Goal: Task Accomplishment & Management: Use online tool/utility

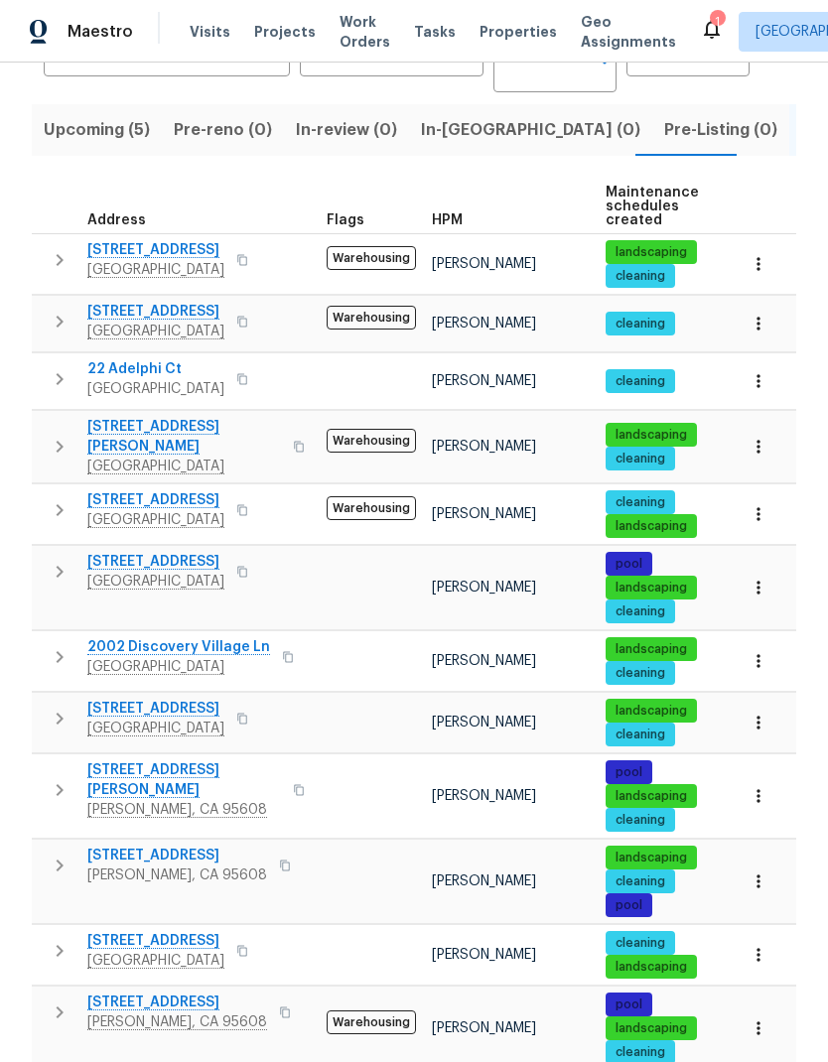
scroll to position [192, 0]
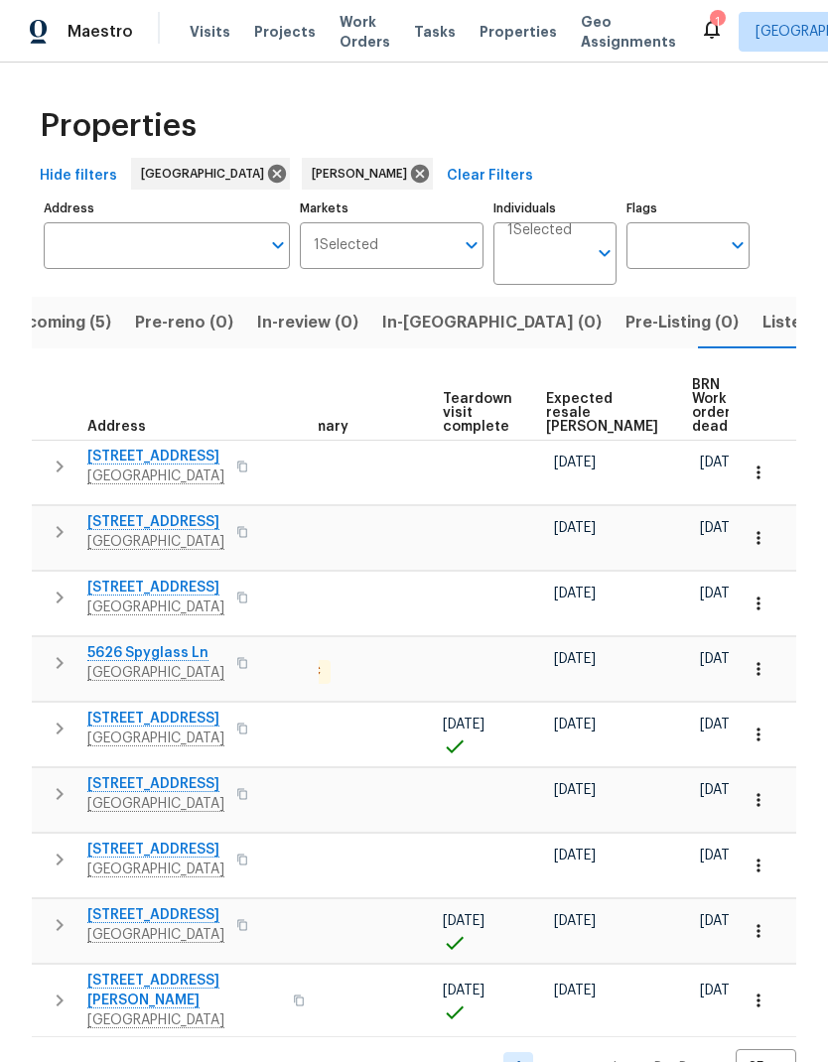
scroll to position [0, 434]
click at [693, 393] on span "BRN Work order deadline" at bounding box center [724, 406] width 62 height 56
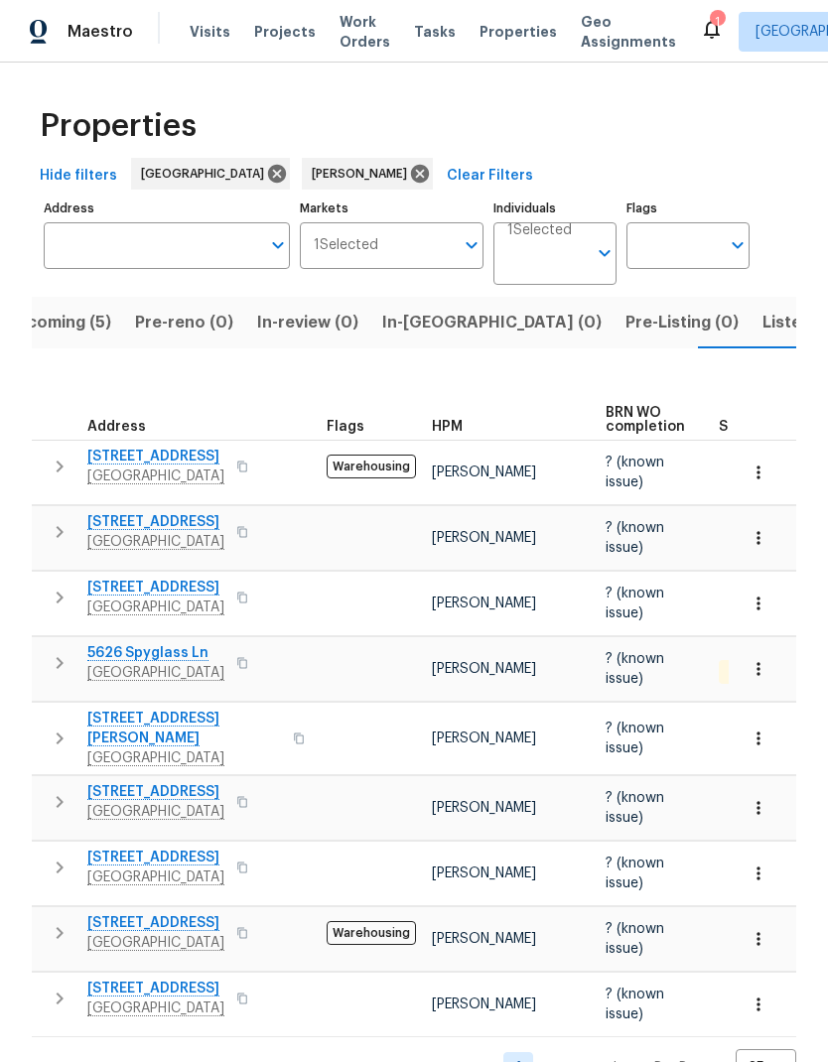
click at [79, 309] on span "Upcoming (5)" at bounding box center [58, 323] width 106 height 28
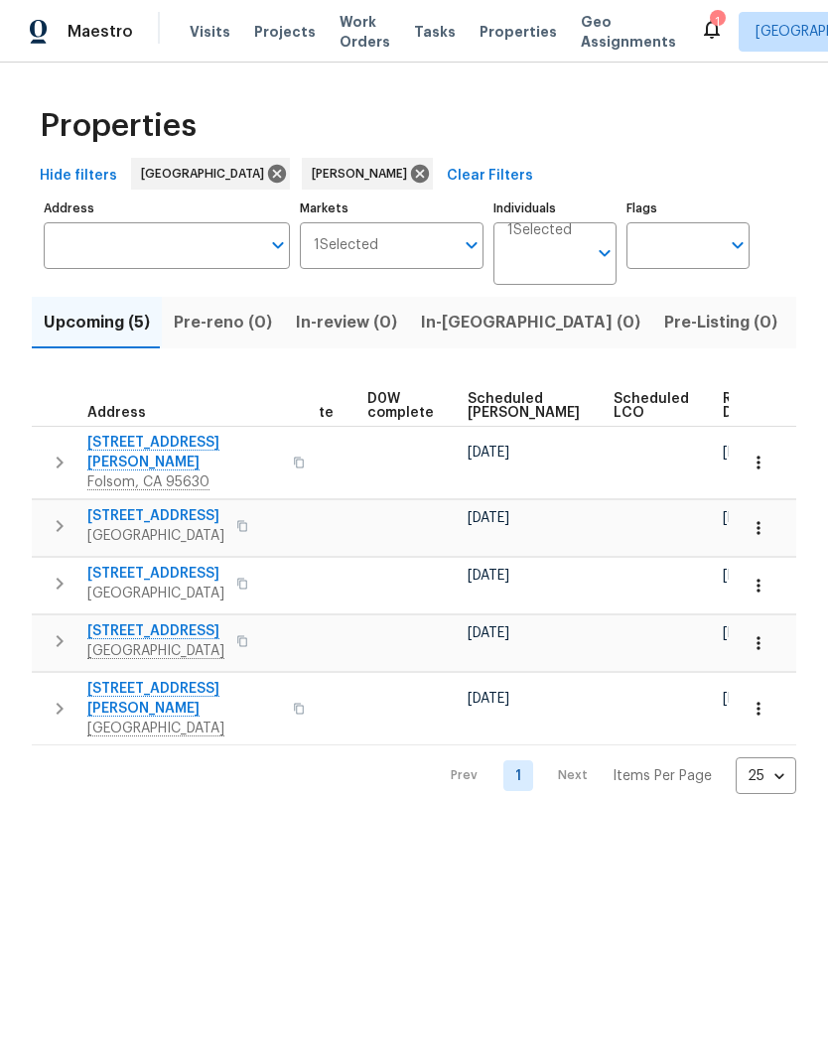
scroll to position [0, 499]
click at [724, 407] on span "Ready Date" at bounding box center [746, 406] width 44 height 28
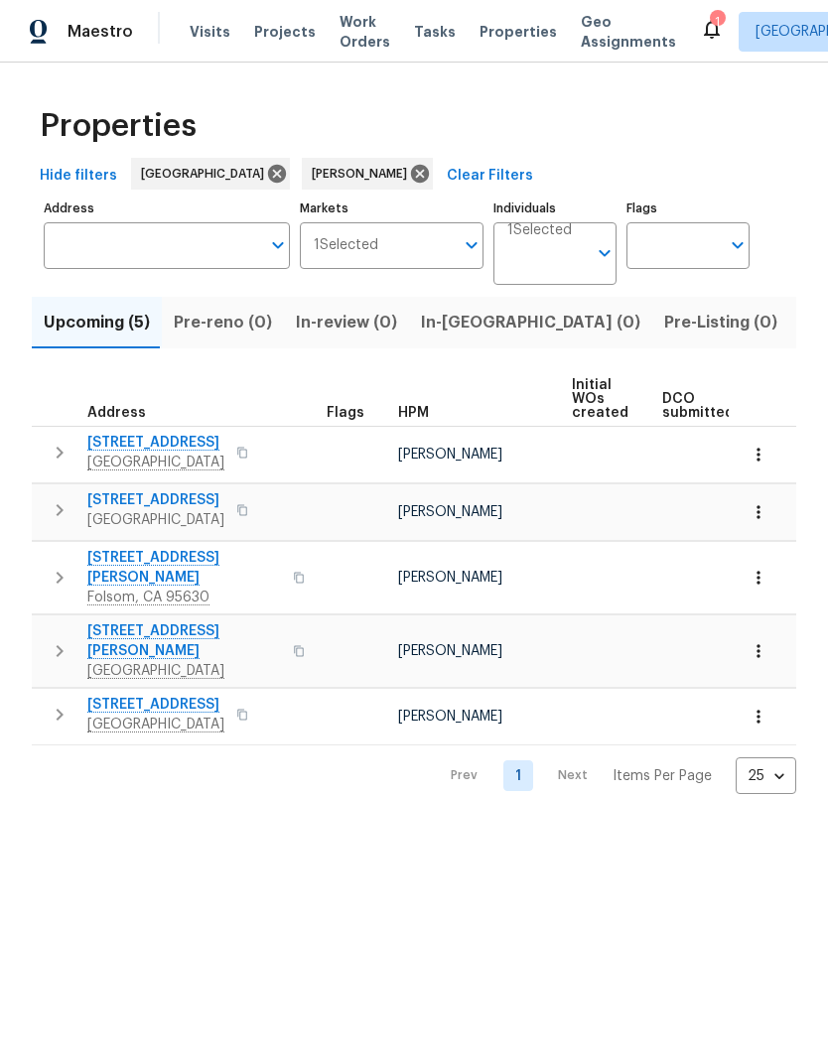
click at [801, 335] on span "Listed (12)" at bounding box center [841, 323] width 81 height 28
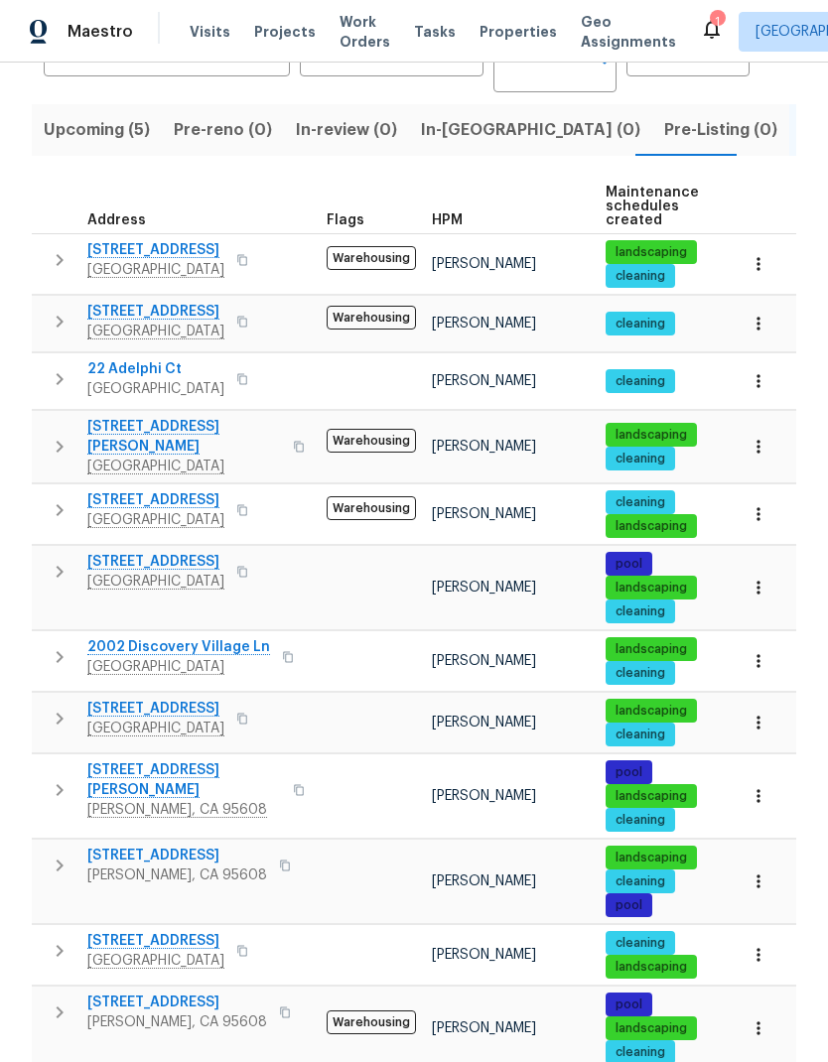
scroll to position [192, 0]
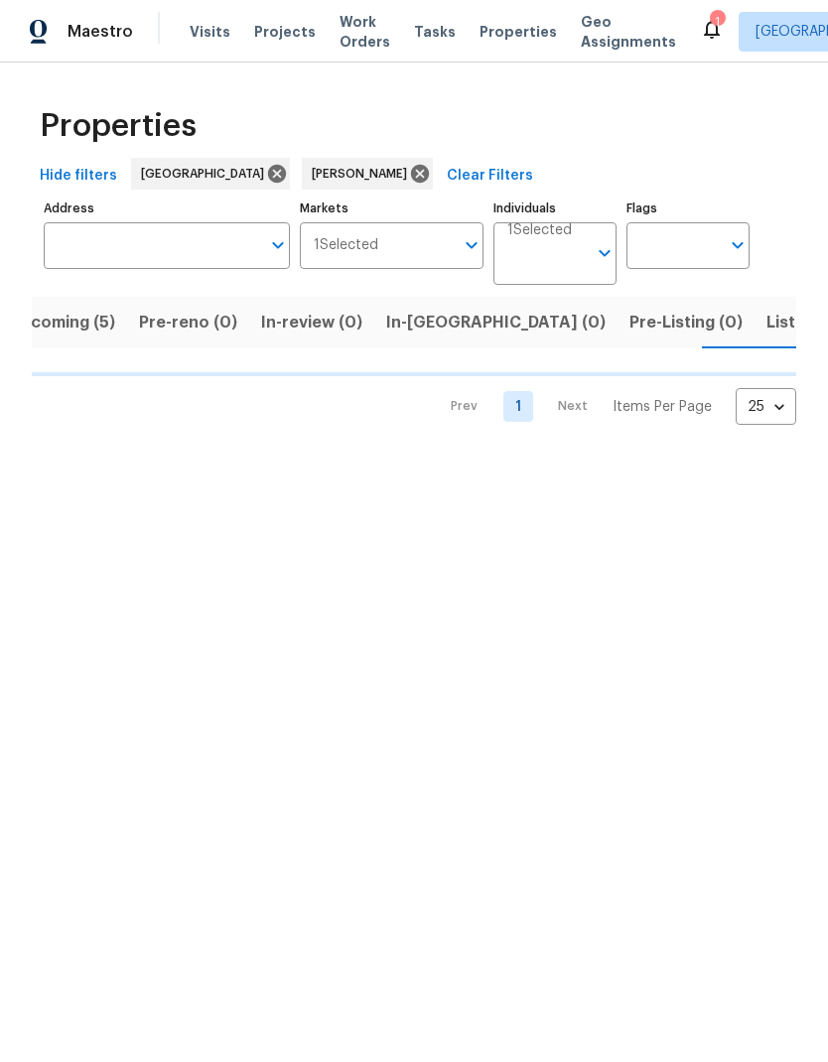
scroll to position [0, 39]
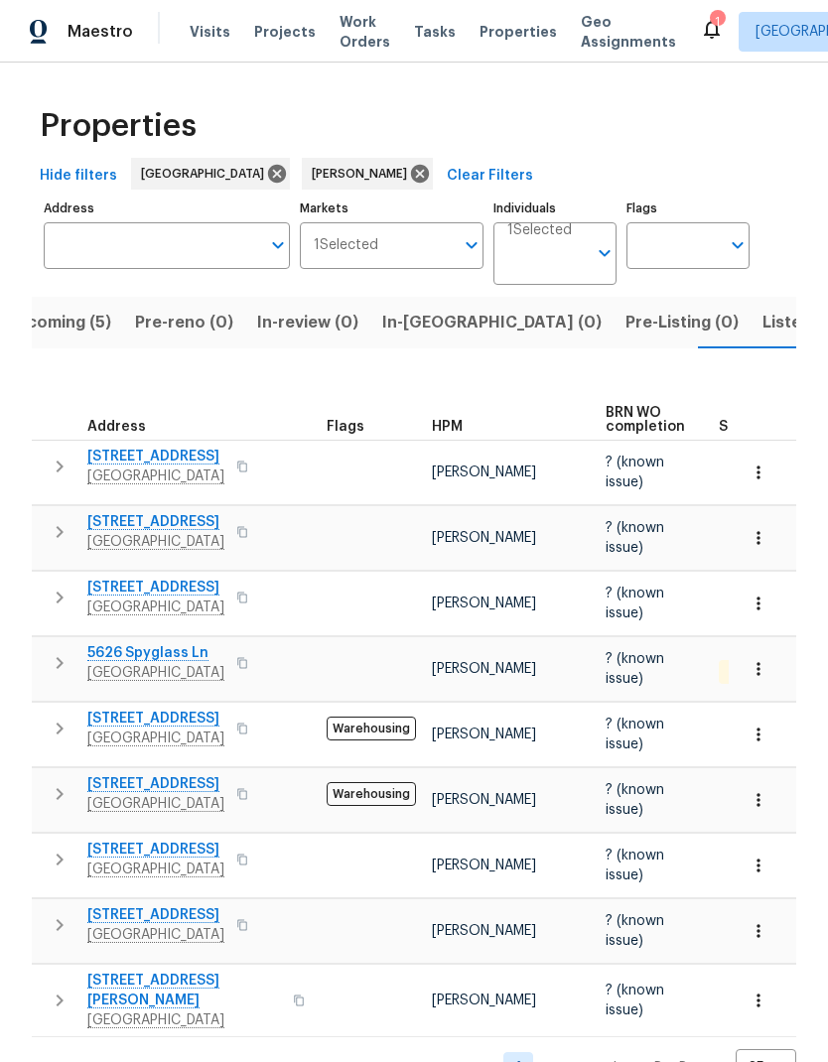
click at [64, 326] on span "Upcoming (5)" at bounding box center [58, 323] width 106 height 28
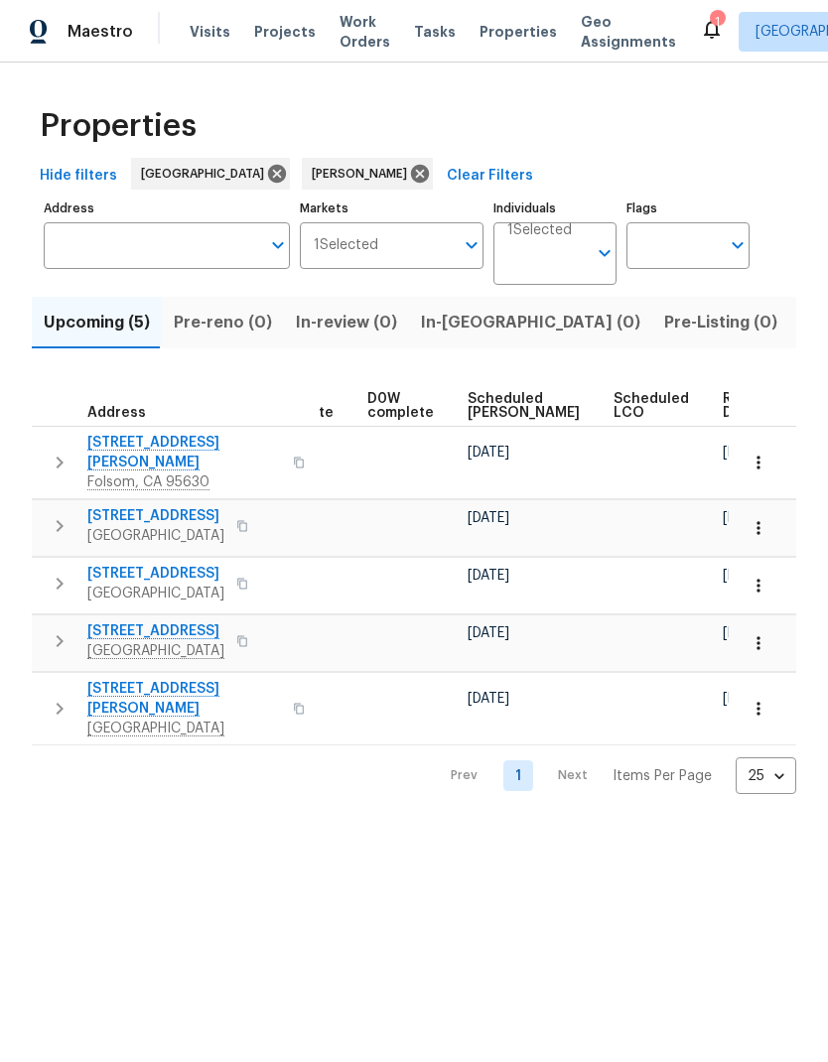
scroll to position [0, 499]
click at [724, 399] on span "Ready Date" at bounding box center [746, 406] width 44 height 28
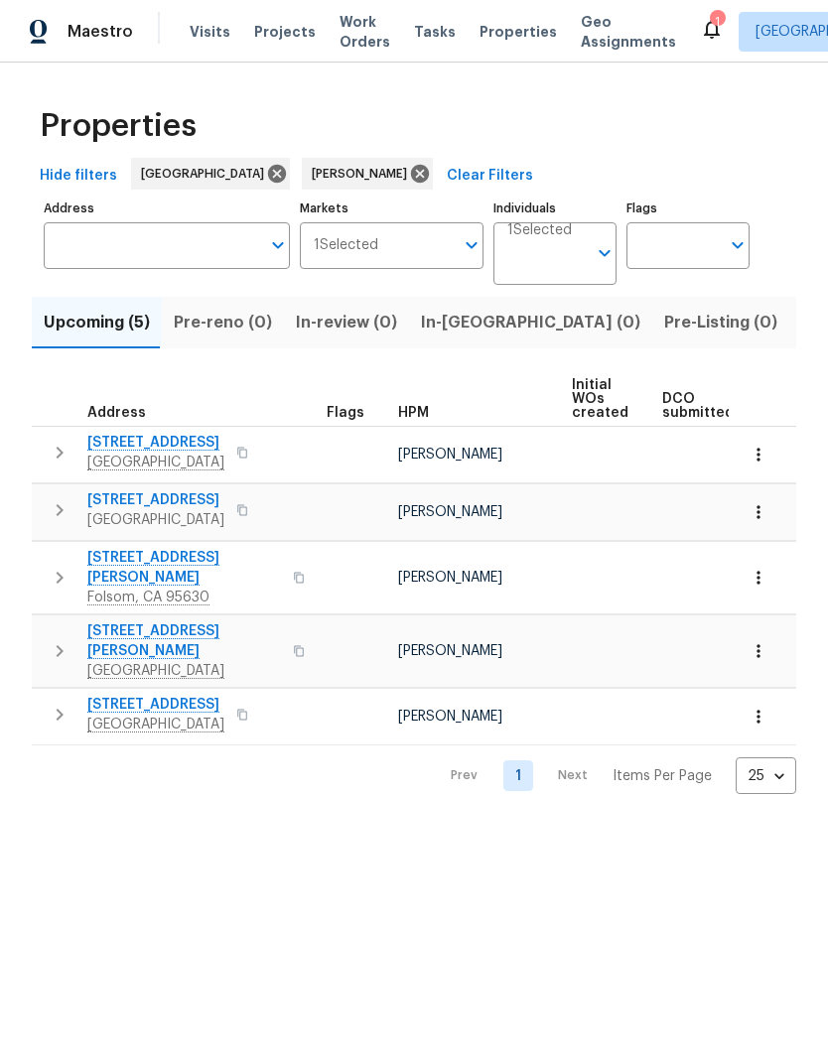
click at [196, 493] on span "15556 Topspin Way" at bounding box center [155, 500] width 137 height 20
click at [801, 332] on span "Listed (12)" at bounding box center [841, 323] width 81 height 28
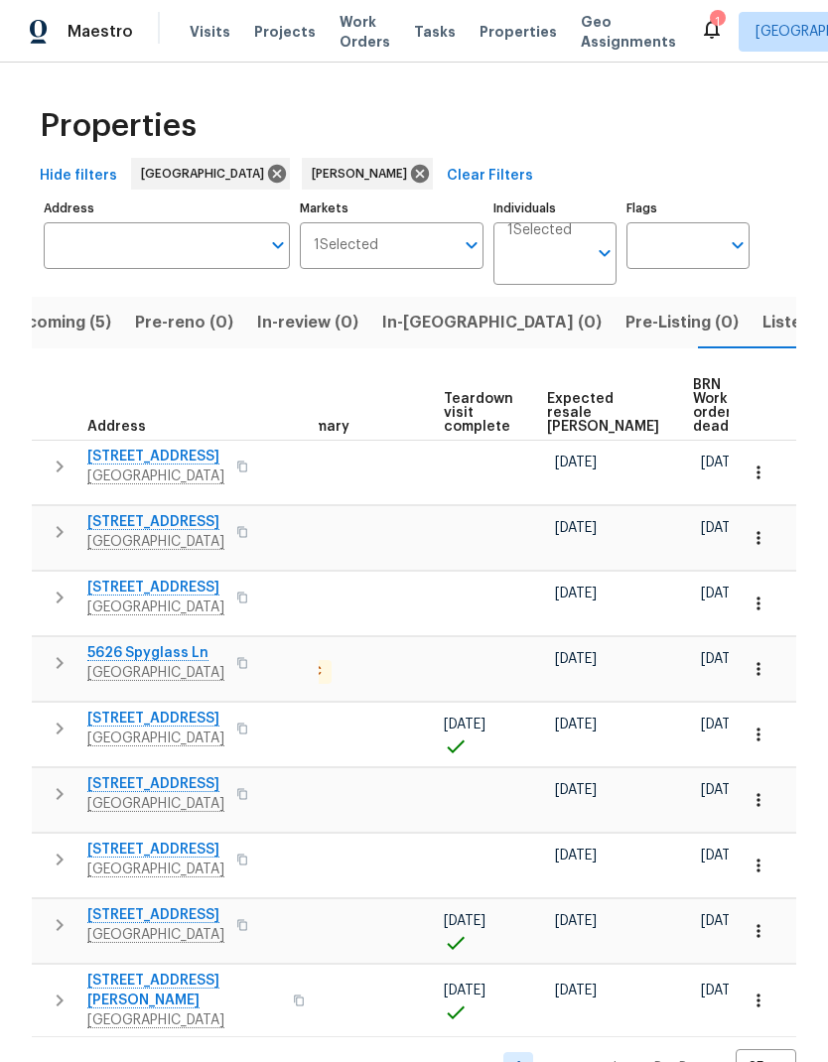
scroll to position [0, 434]
click at [581, 392] on span "Expected resale COE" at bounding box center [603, 413] width 112 height 42
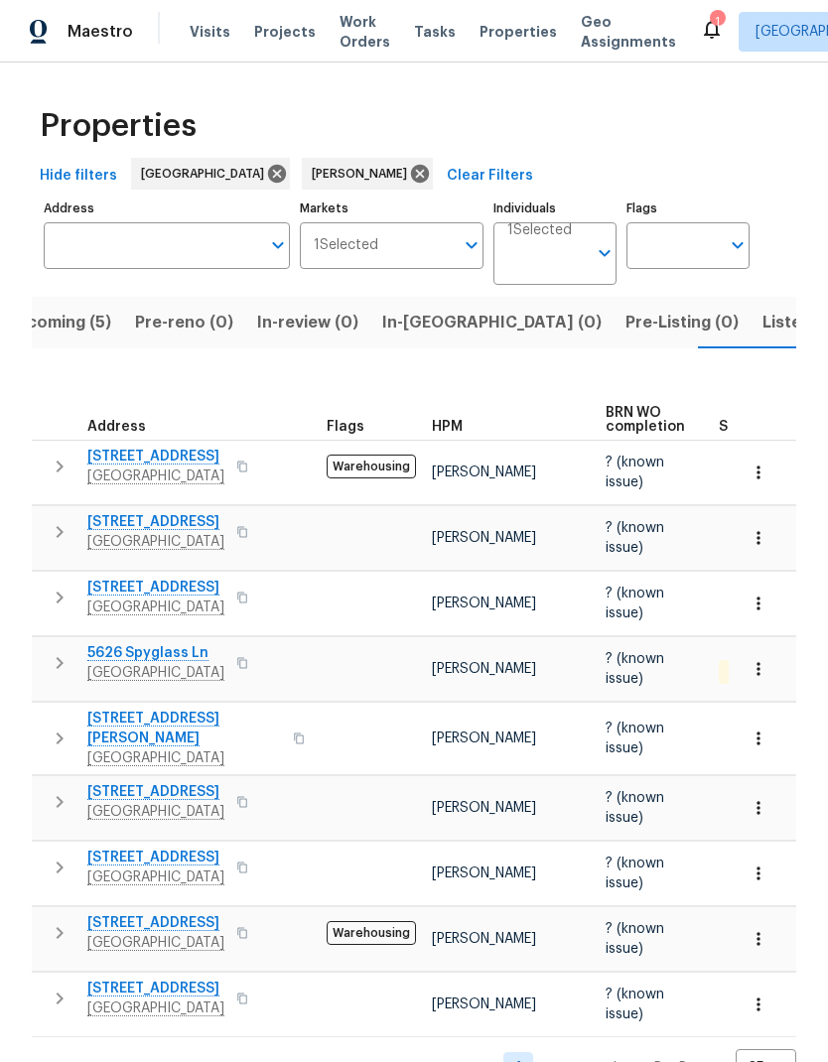
click at [78, 309] on span "Upcoming (5)" at bounding box center [58, 323] width 106 height 28
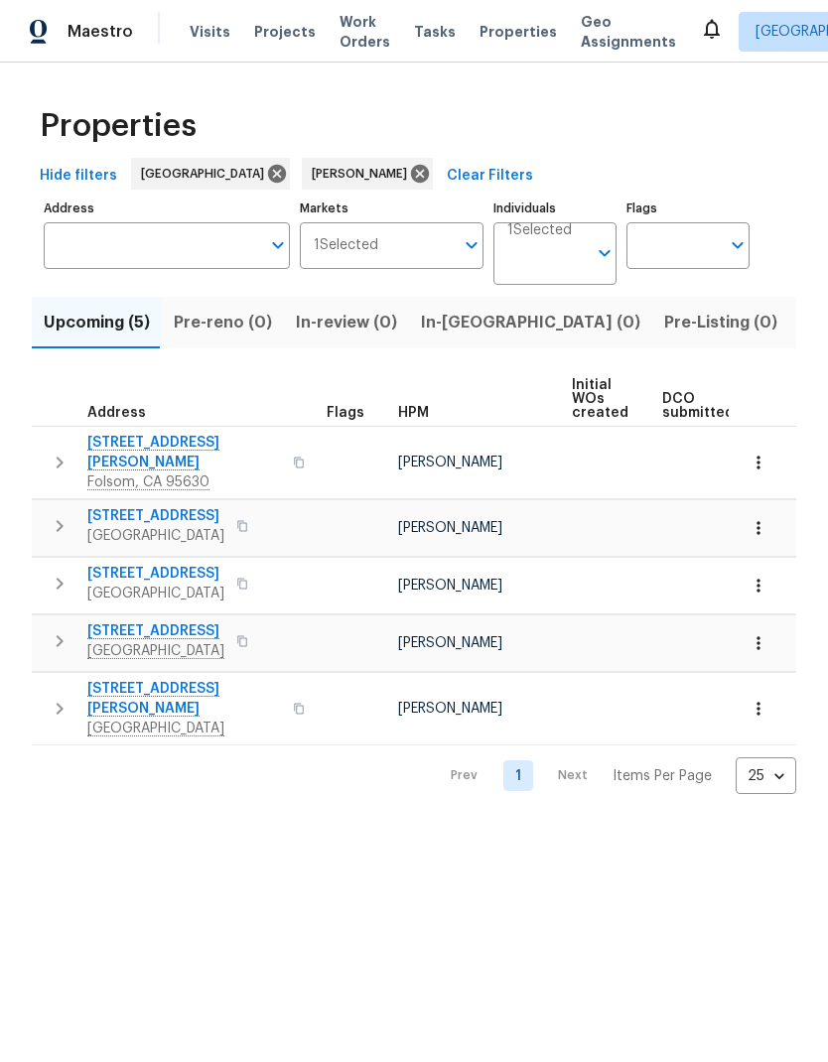
click at [789, 299] on button "Listed (12)" at bounding box center [841, 323] width 105 height 52
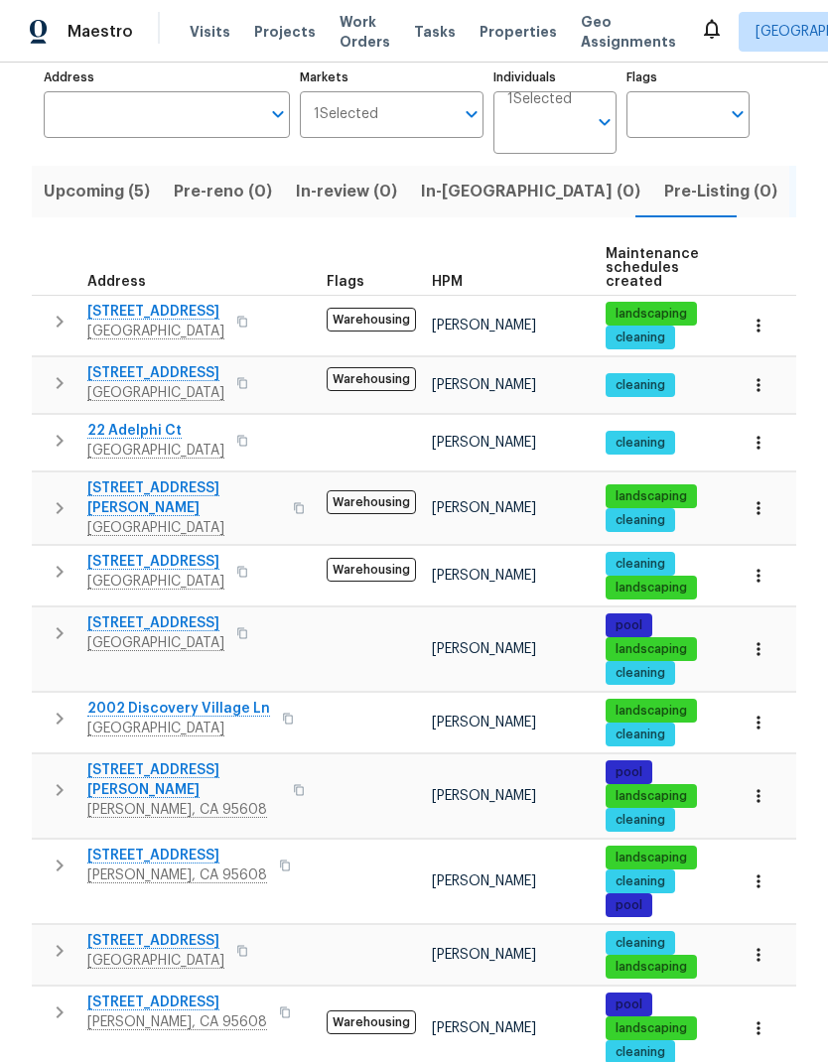
scroll to position [130, 0]
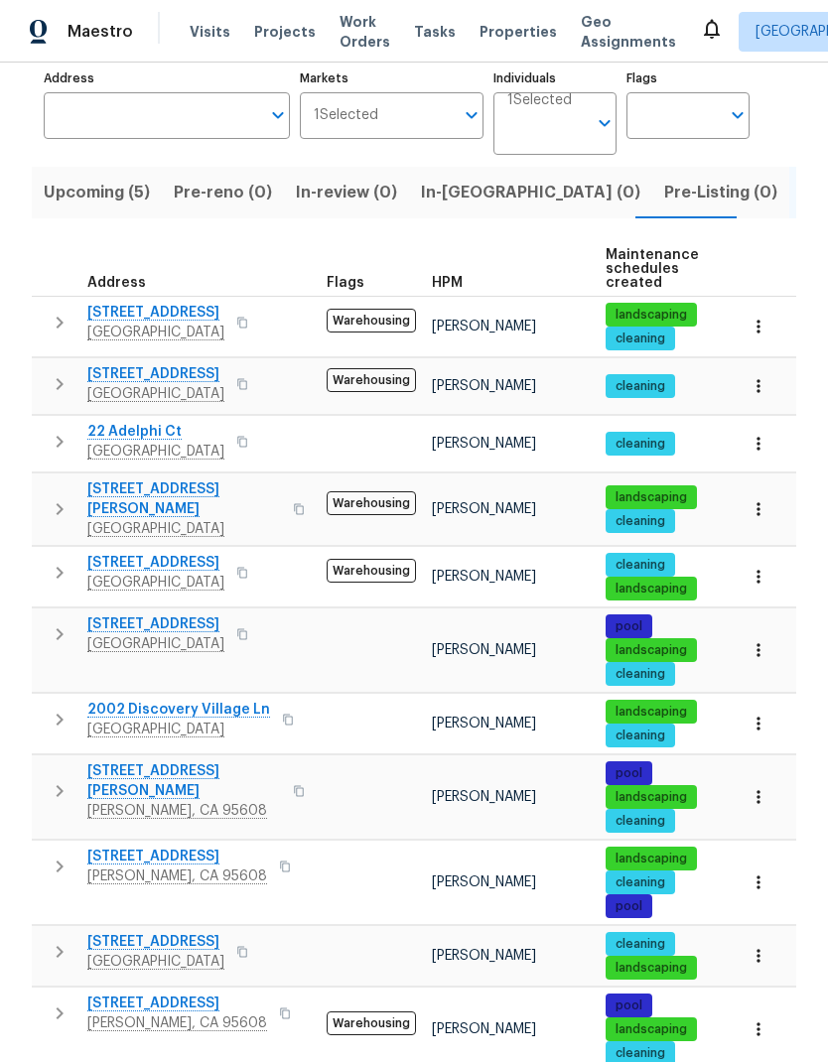
click at [254, 390] on button "button" at bounding box center [242, 384] width 24 height 28
click at [248, 381] on icon "button" at bounding box center [242, 384] width 12 height 12
click at [273, 862] on button "button" at bounding box center [285, 867] width 24 height 28
click at [279, 861] on icon "button" at bounding box center [285, 867] width 12 height 12
click at [287, 773] on button "button" at bounding box center [299, 791] width 24 height 48
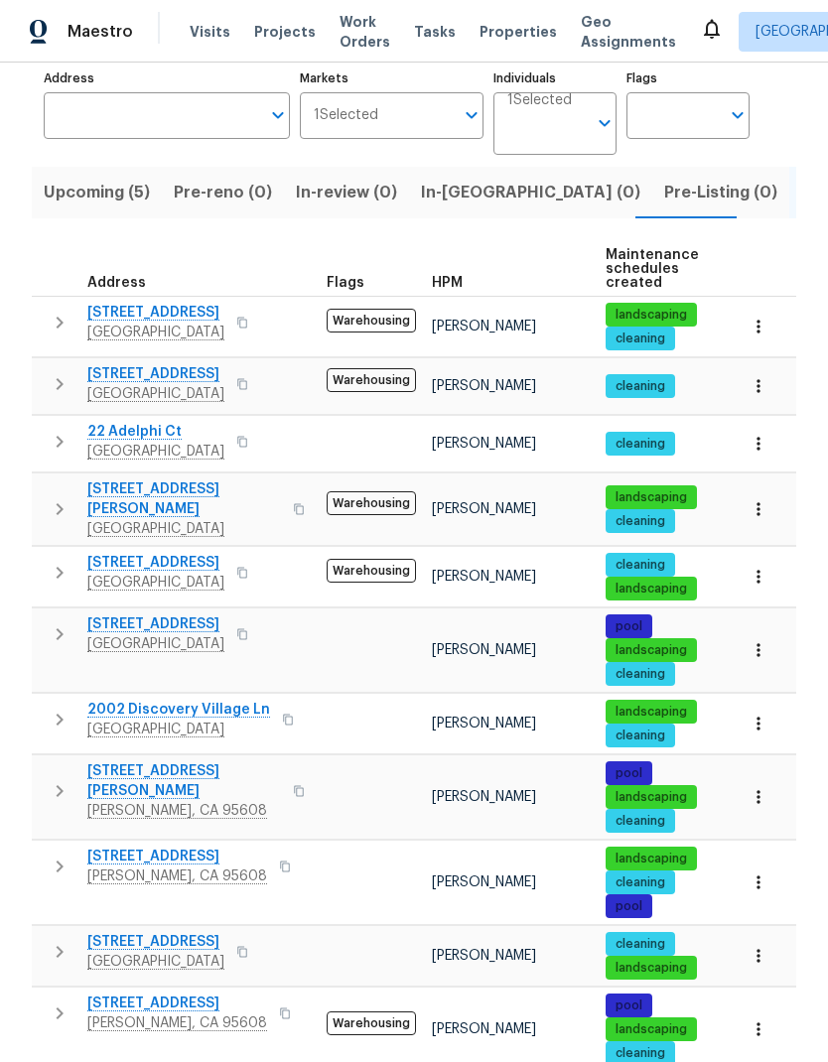
click at [287, 767] on button "button" at bounding box center [299, 791] width 24 height 48
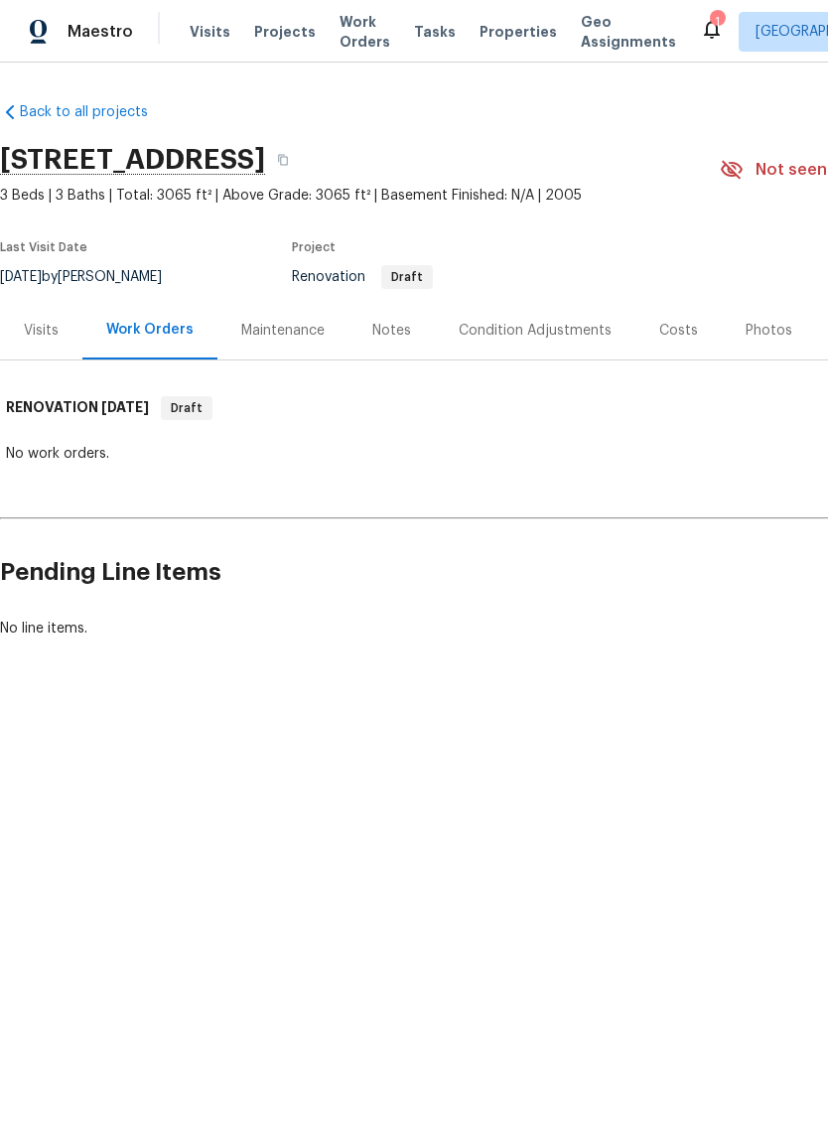
click at [543, 338] on div "Condition Adjustments" at bounding box center [535, 331] width 153 height 20
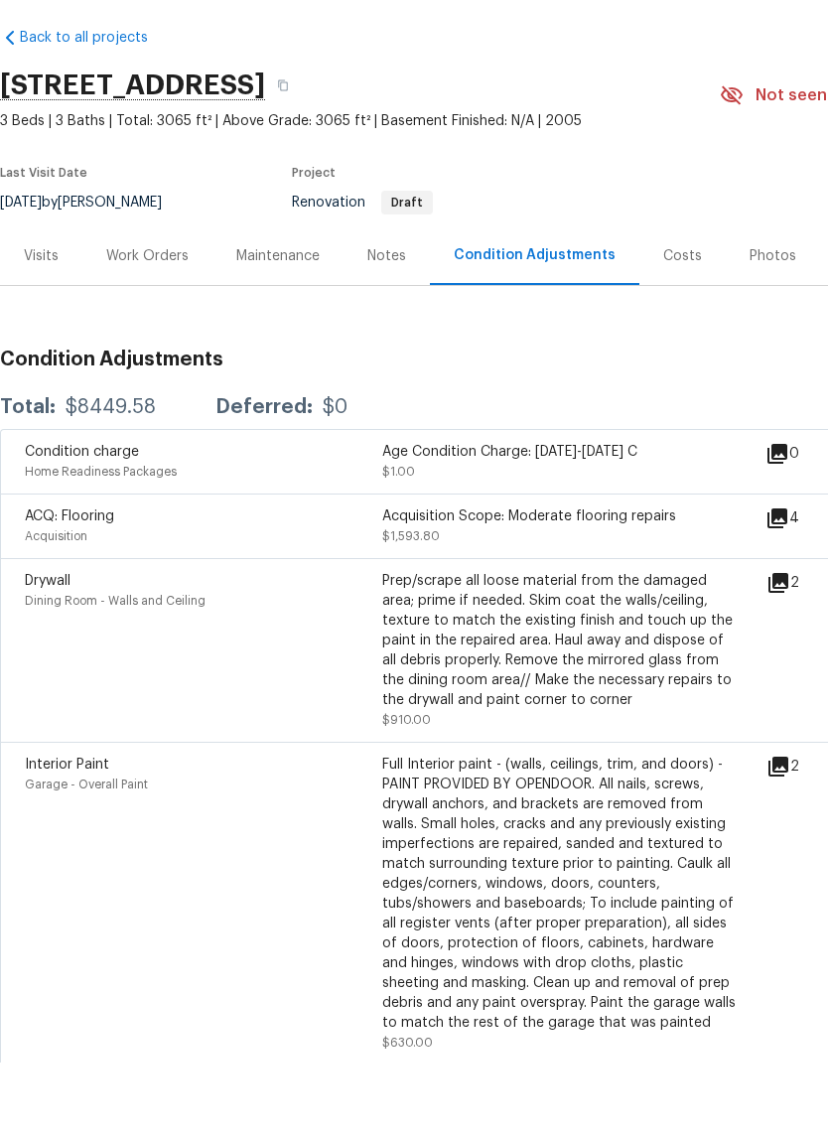
click at [683, 321] on div "Costs" at bounding box center [682, 331] width 39 height 20
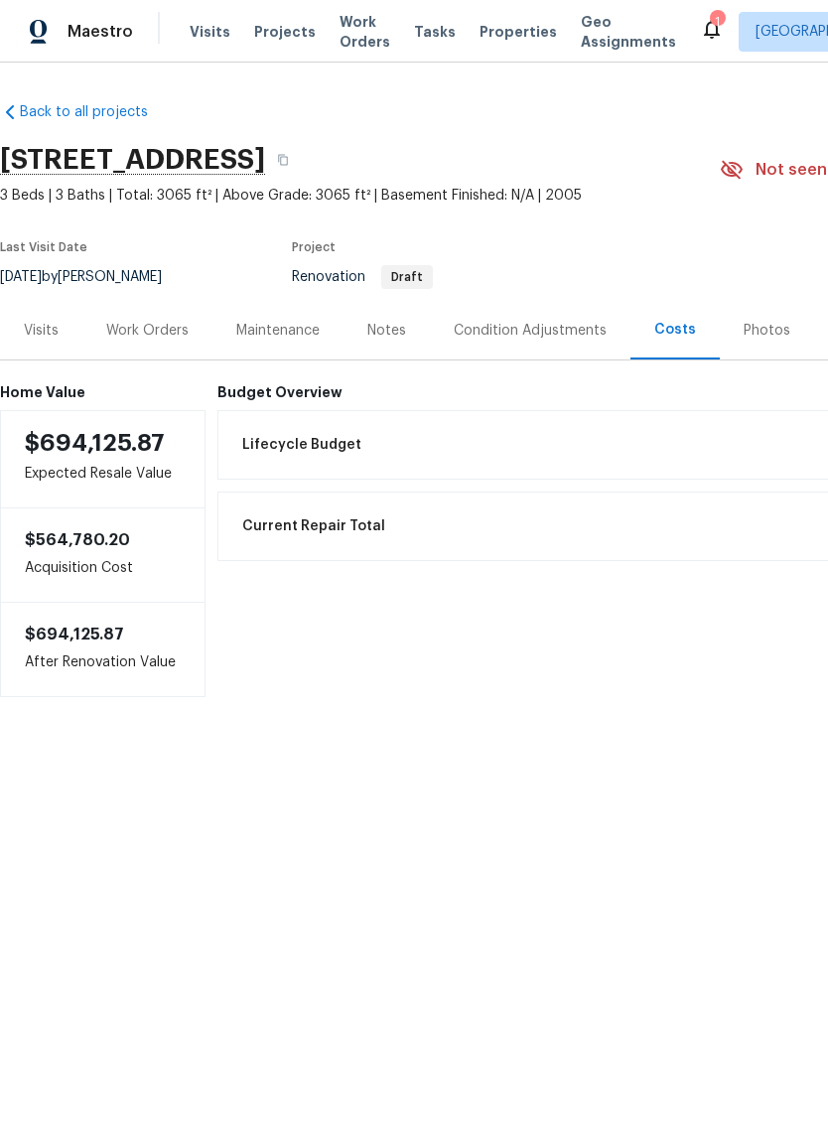
click at [383, 333] on div "Notes" at bounding box center [386, 331] width 39 height 20
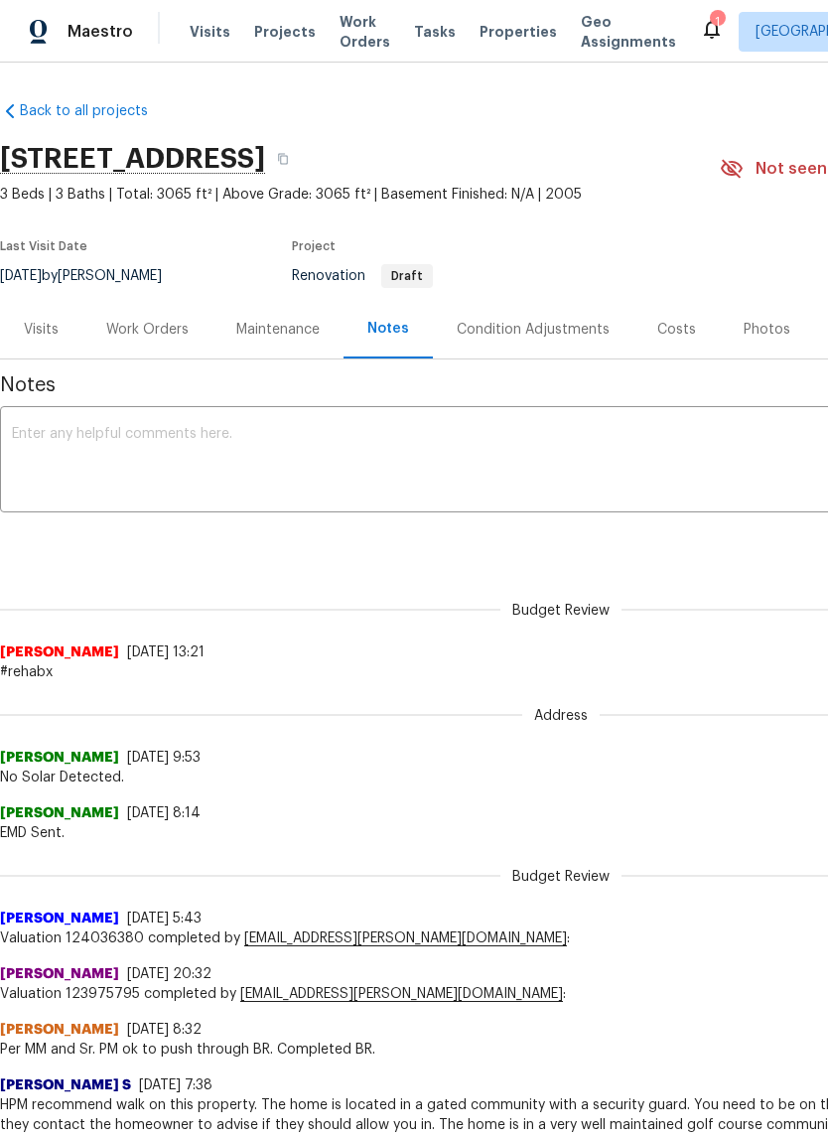
scroll to position [1, 0]
click at [161, 334] on div "Work Orders" at bounding box center [147, 330] width 82 height 20
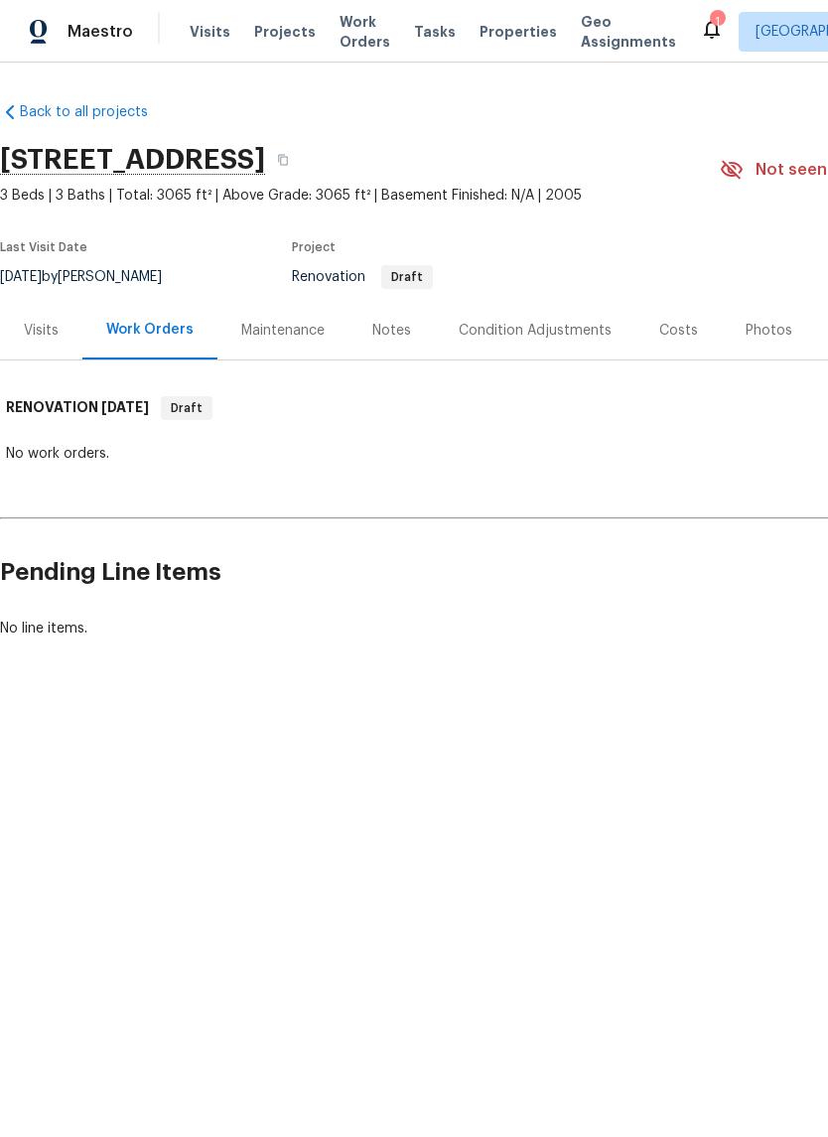
click at [395, 335] on div "Notes" at bounding box center [391, 331] width 39 height 20
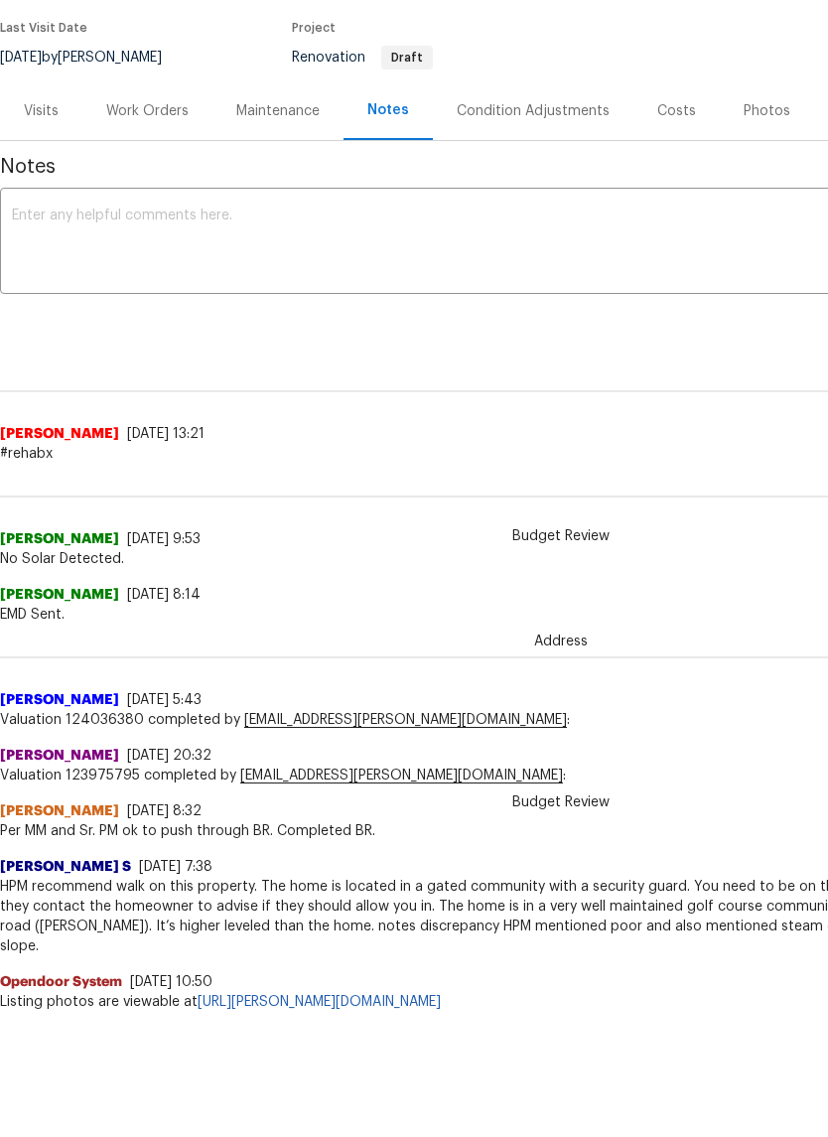
scroll to position [144, 0]
click at [695, 157] on div "Costs" at bounding box center [676, 186] width 86 height 59
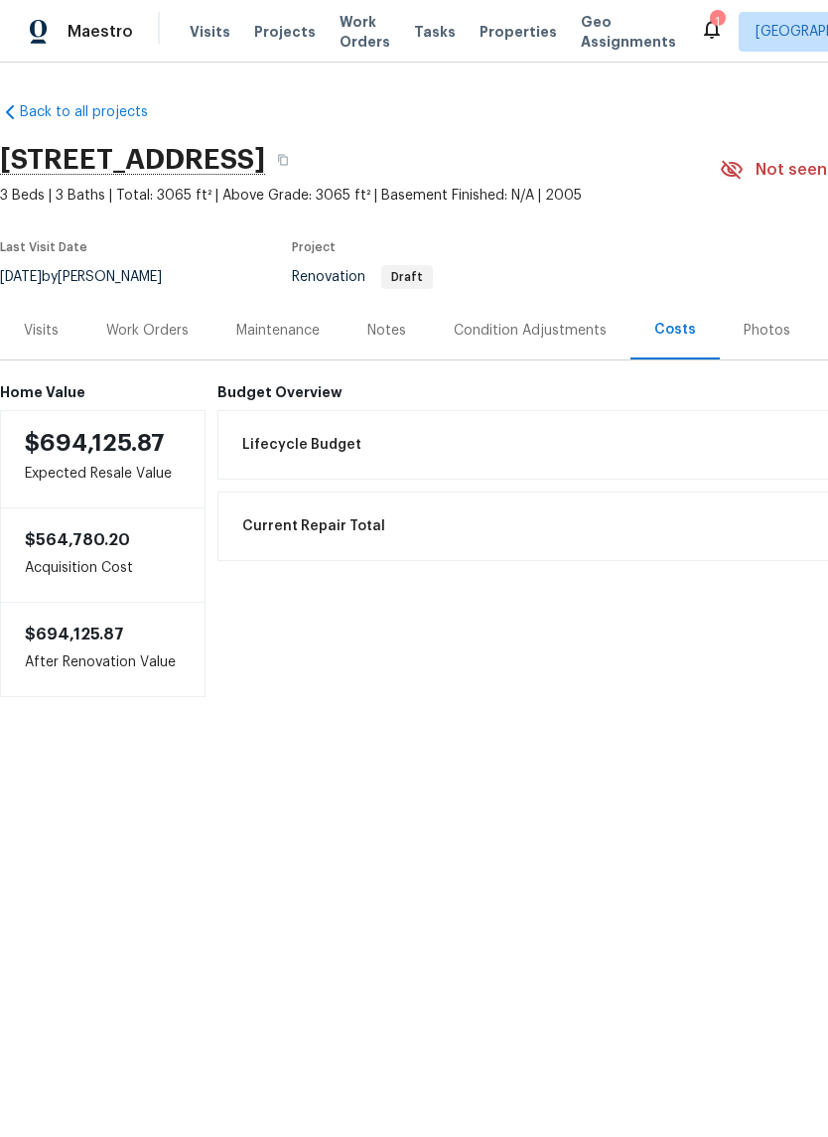
click at [400, 326] on div "Notes" at bounding box center [386, 331] width 39 height 20
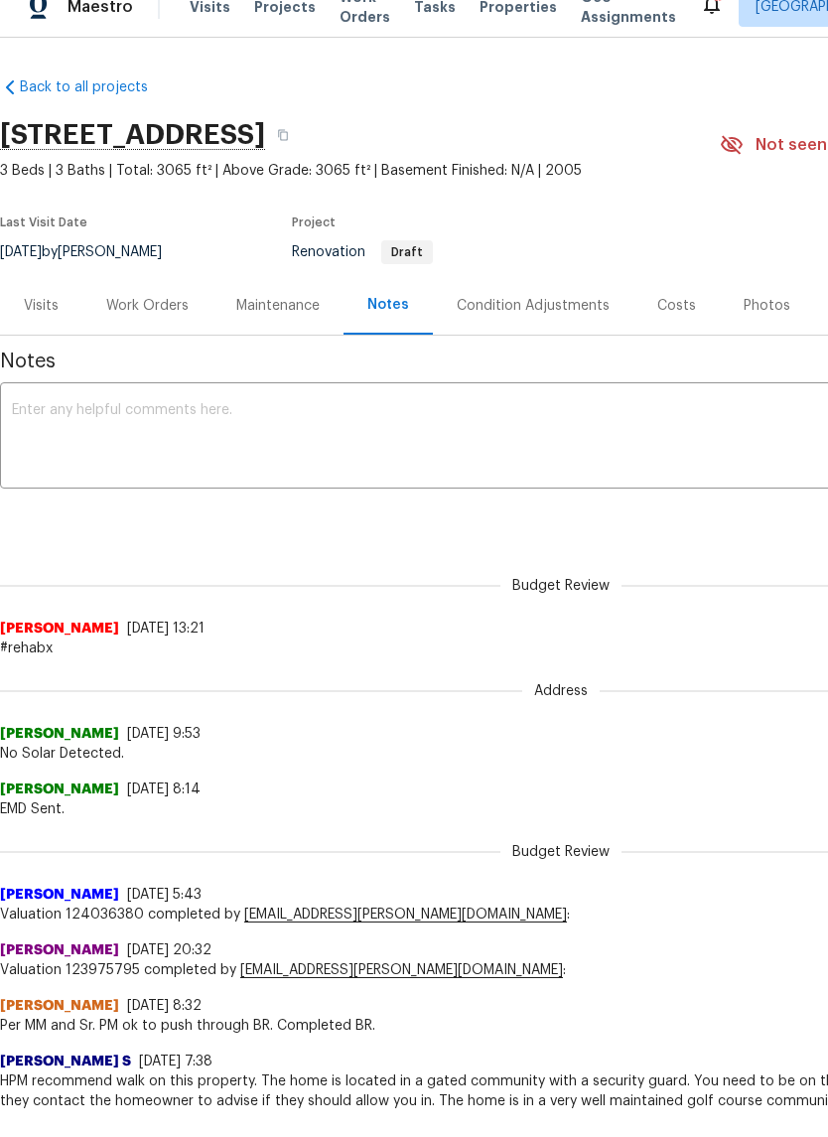
click at [177, 321] on div "Work Orders" at bounding box center [147, 331] width 82 height 20
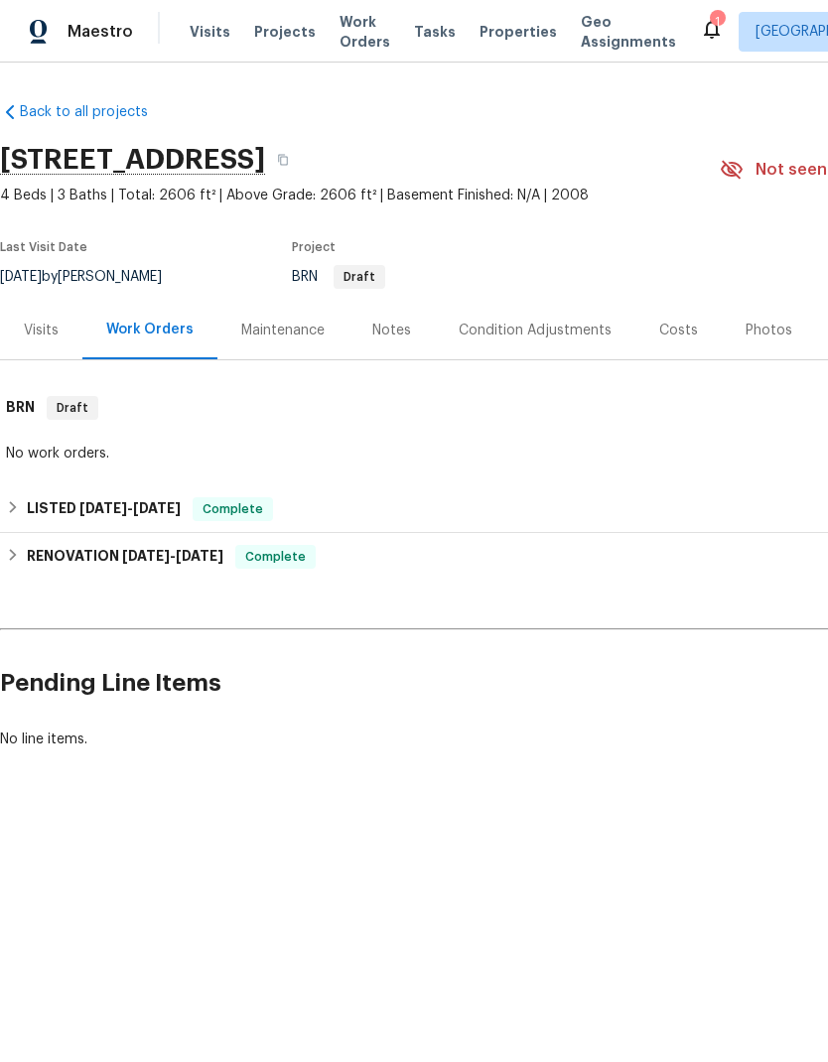
click at [401, 337] on div "Notes" at bounding box center [391, 331] width 39 height 20
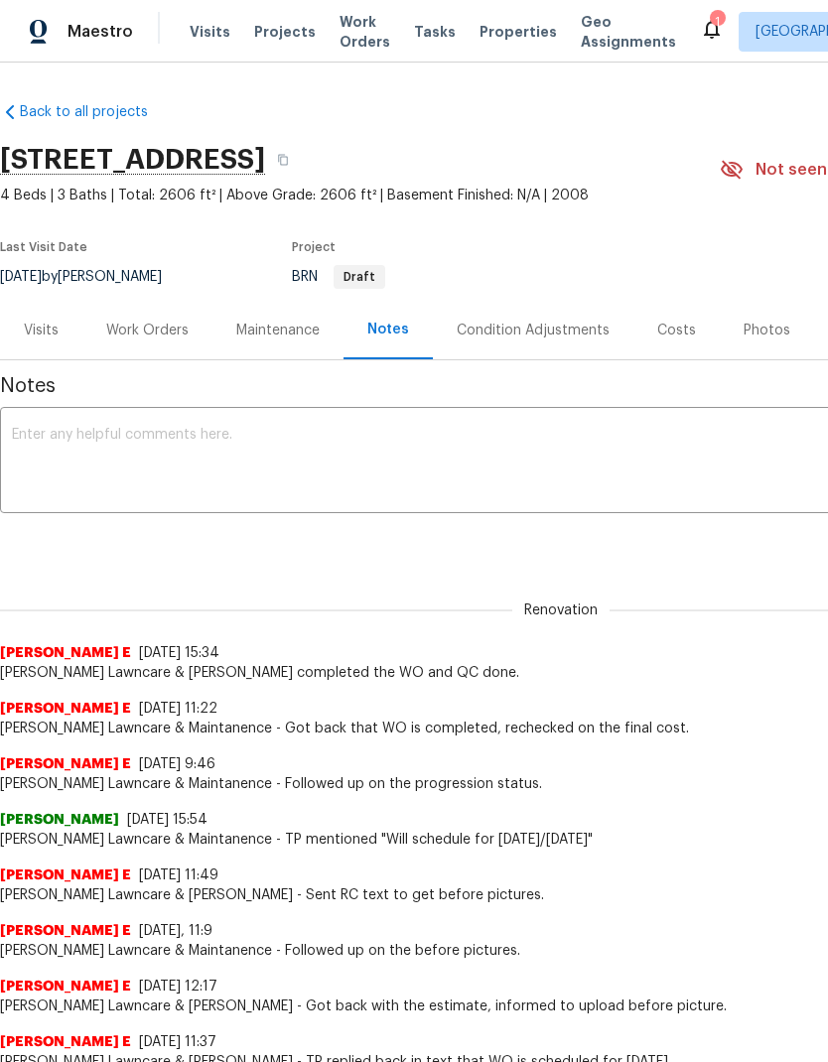
click at [45, 319] on div "Visits" at bounding box center [41, 330] width 82 height 59
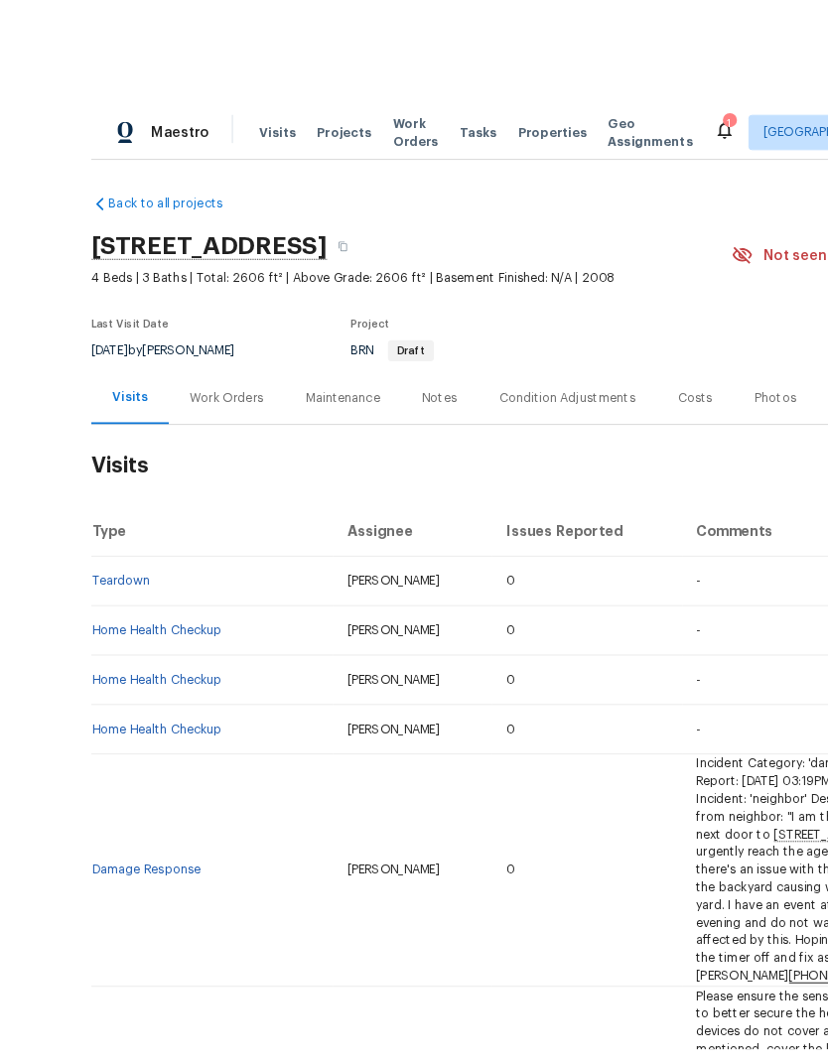
scroll to position [2, 0]
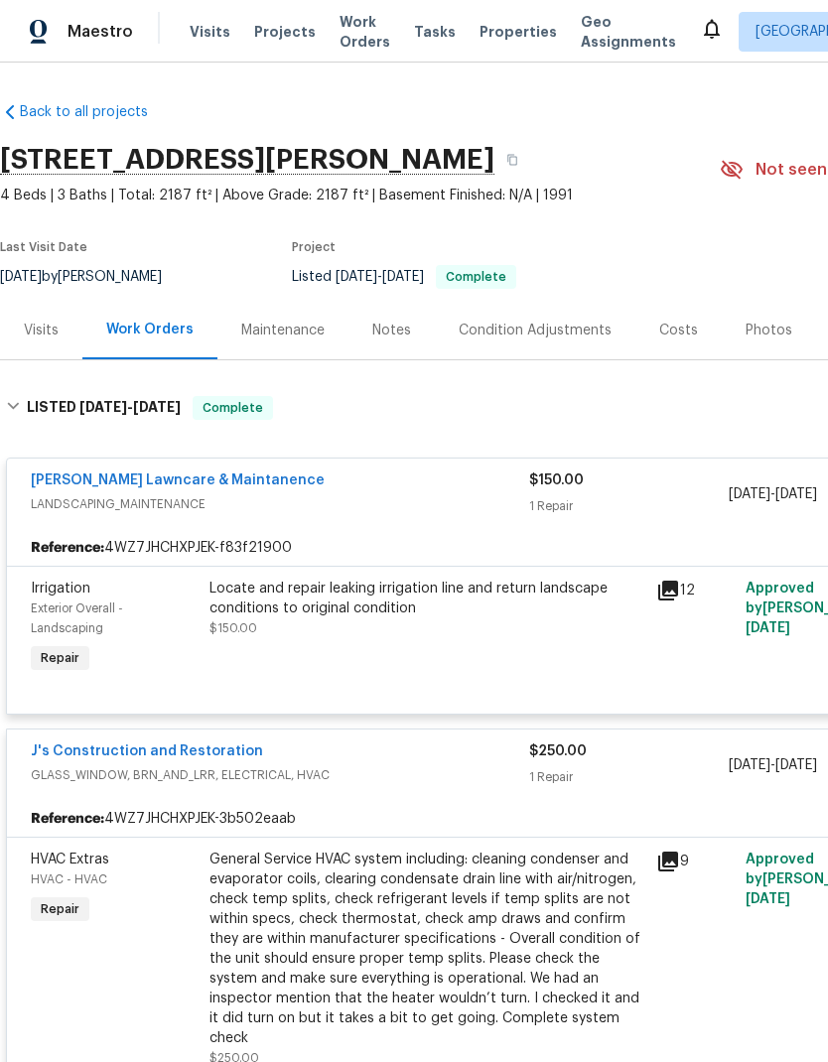
scroll to position [26, 0]
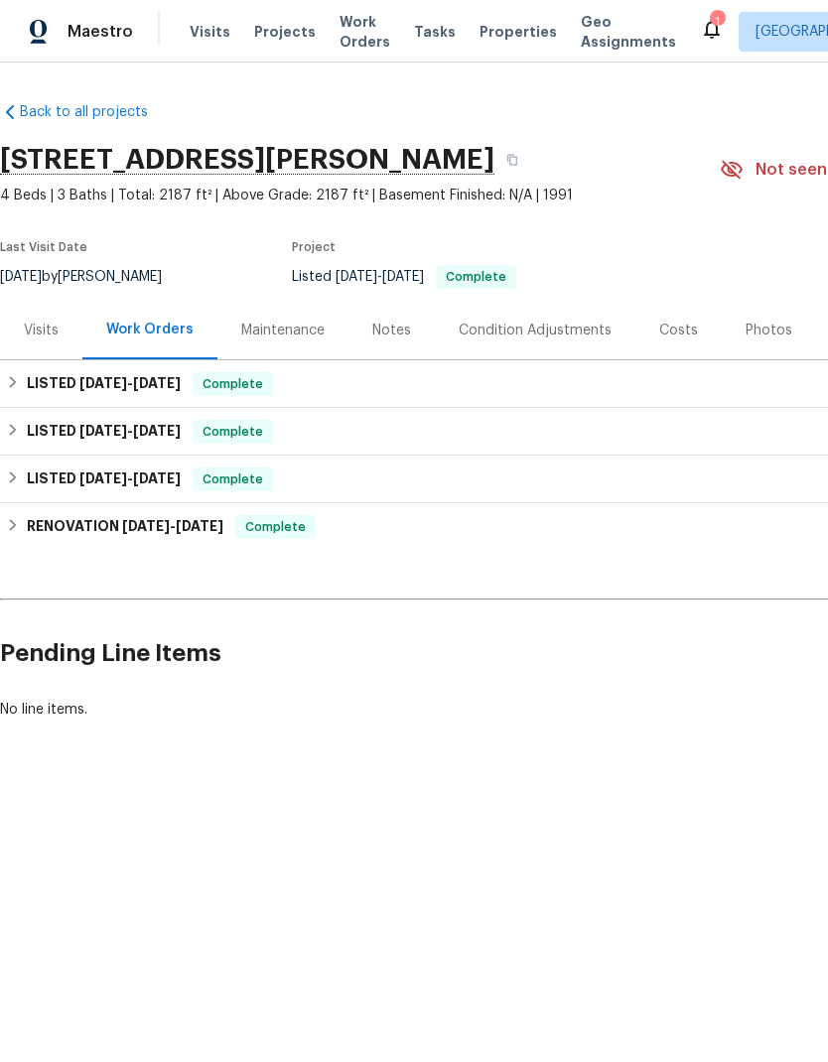
click at [392, 335] on div "Notes" at bounding box center [391, 331] width 39 height 20
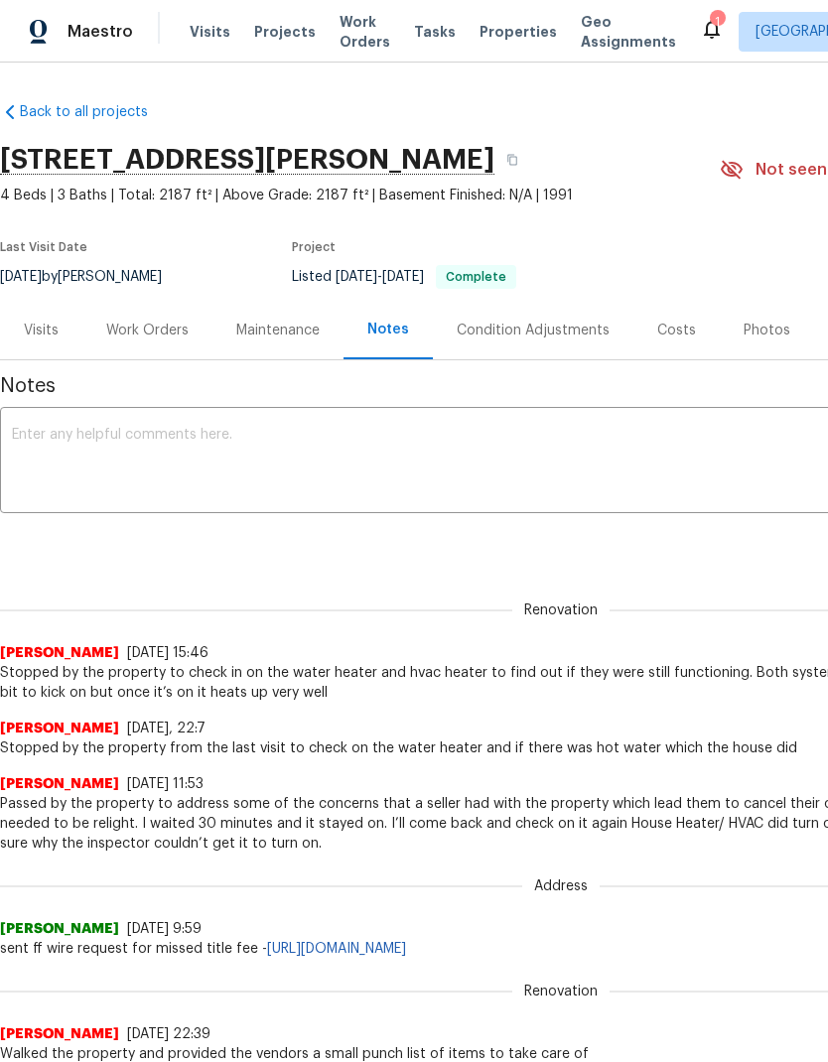
click at [51, 335] on div "Visits" at bounding box center [41, 331] width 35 height 20
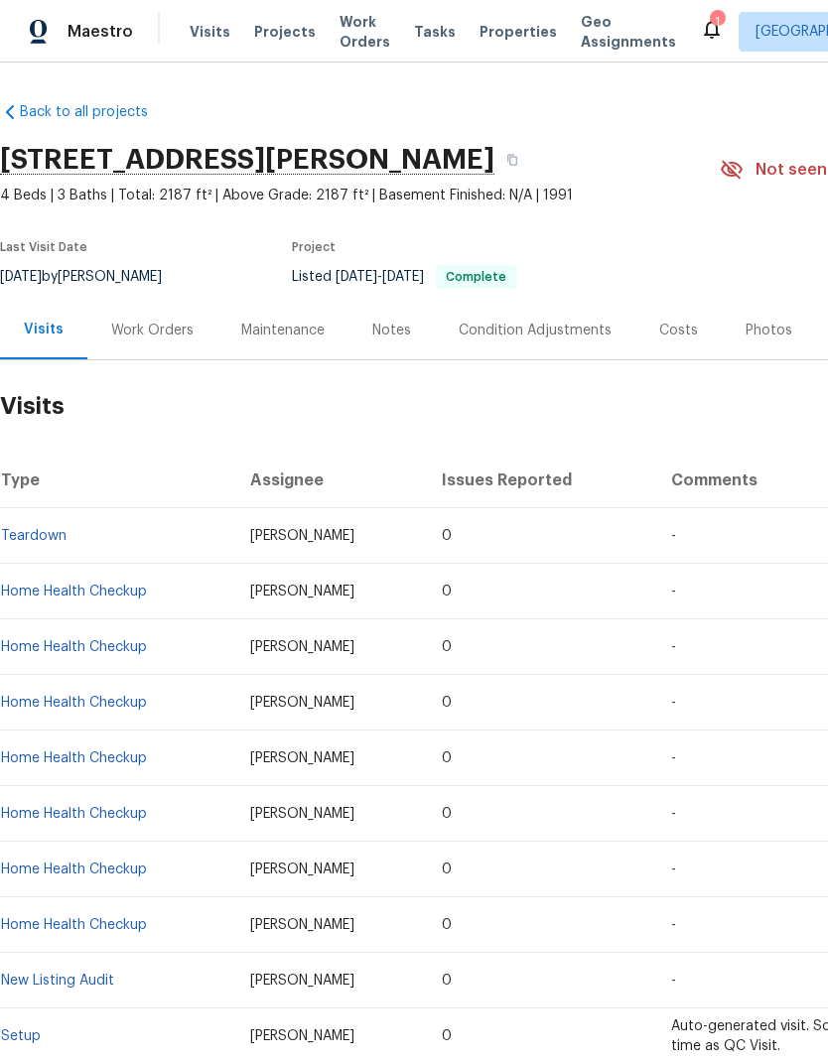
click at [155, 321] on div "Work Orders" at bounding box center [152, 331] width 82 height 20
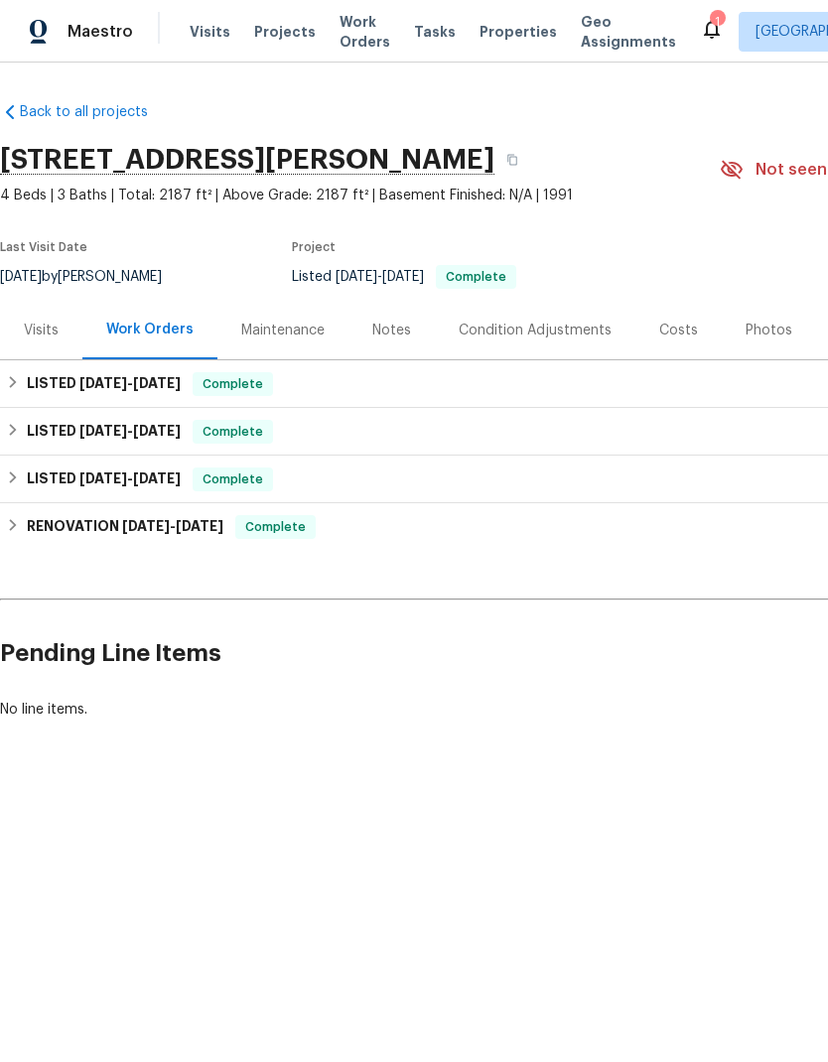
click at [673, 328] on div "Costs" at bounding box center [678, 331] width 39 height 20
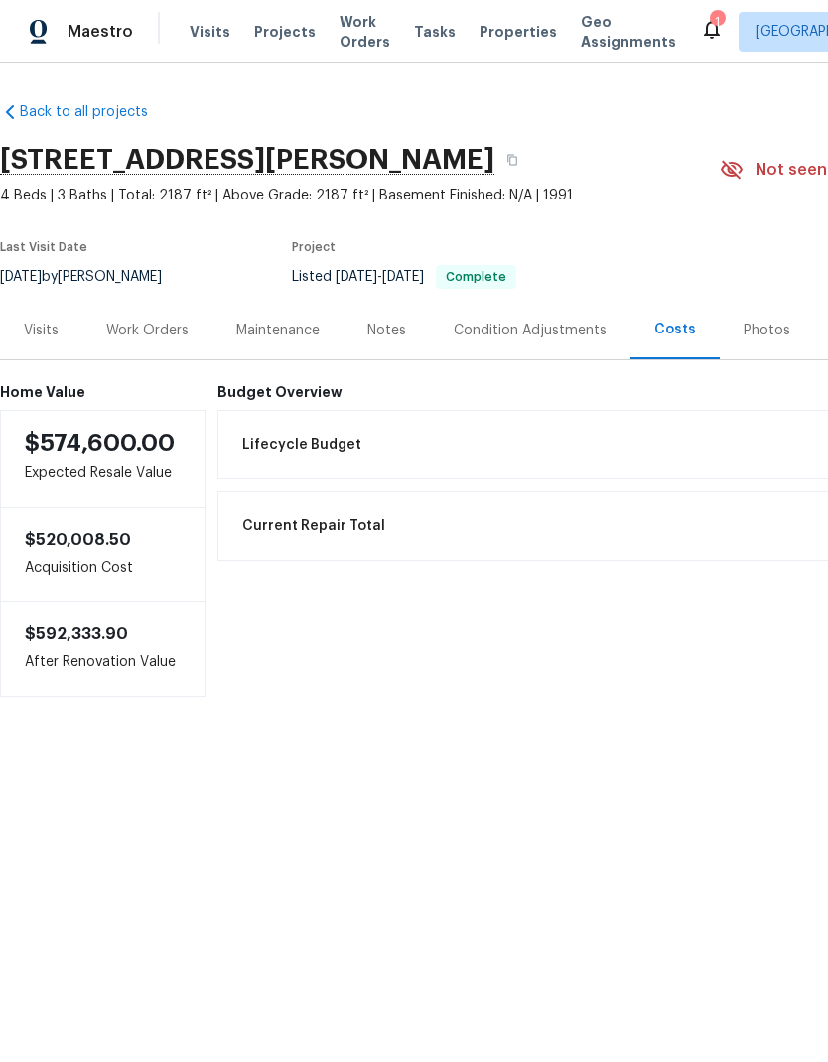
click at [171, 324] on div "Work Orders" at bounding box center [147, 331] width 82 height 20
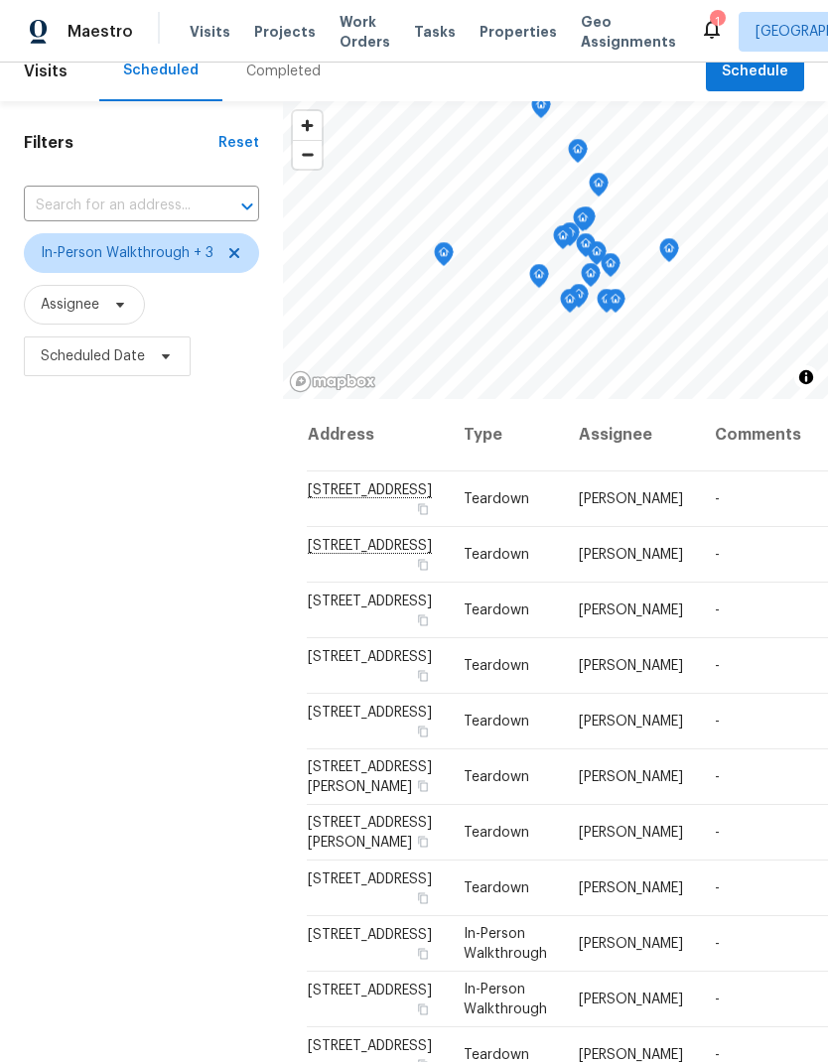
scroll to position [23, 0]
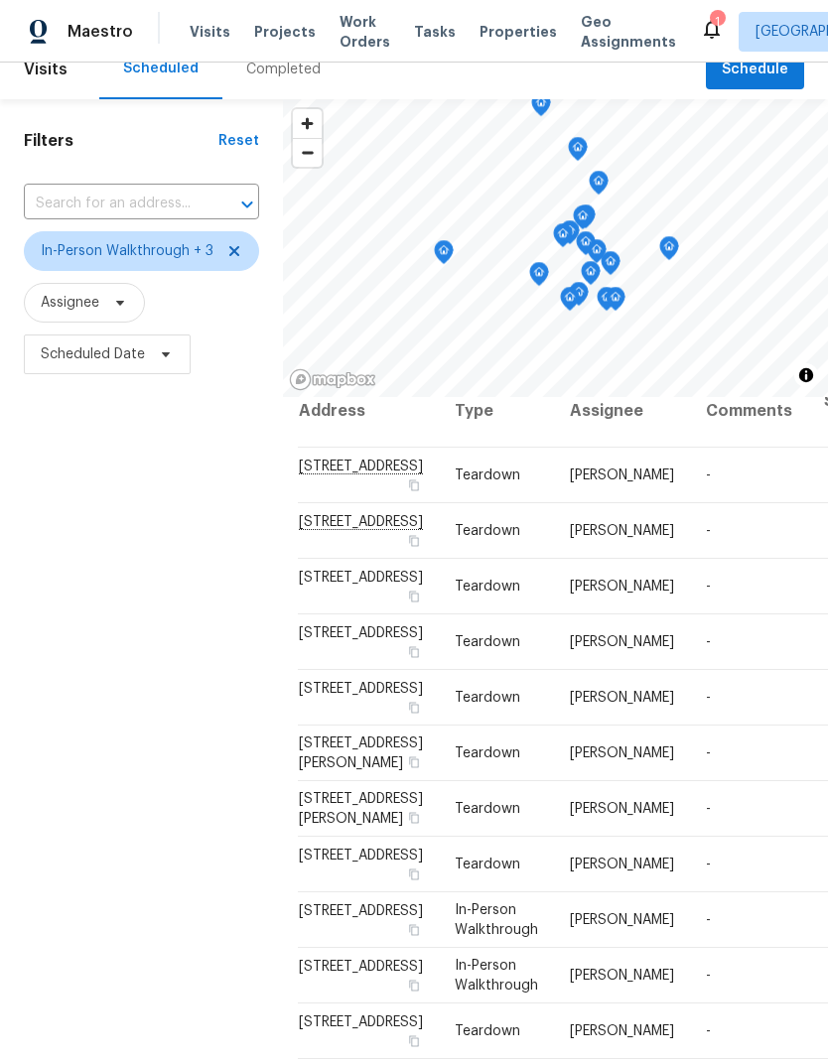
click at [161, 840] on div "Filters Reset ​ In-Person Walkthrough + 3 Assignee Scheduled Date" at bounding box center [141, 673] width 283 height 1148
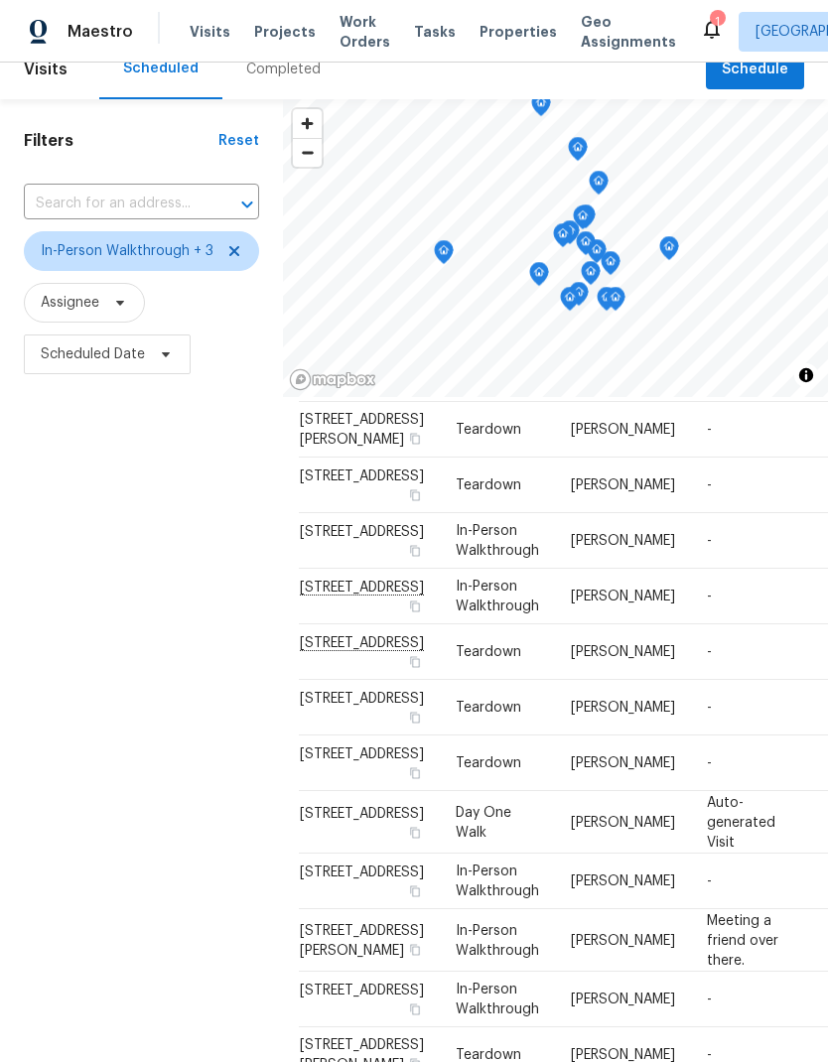
scroll to position [423, 8]
click at [140, 913] on div "Filters Reset ​ In-Person Walkthrough + 3 Assignee Scheduled Date" at bounding box center [141, 673] width 283 height 1148
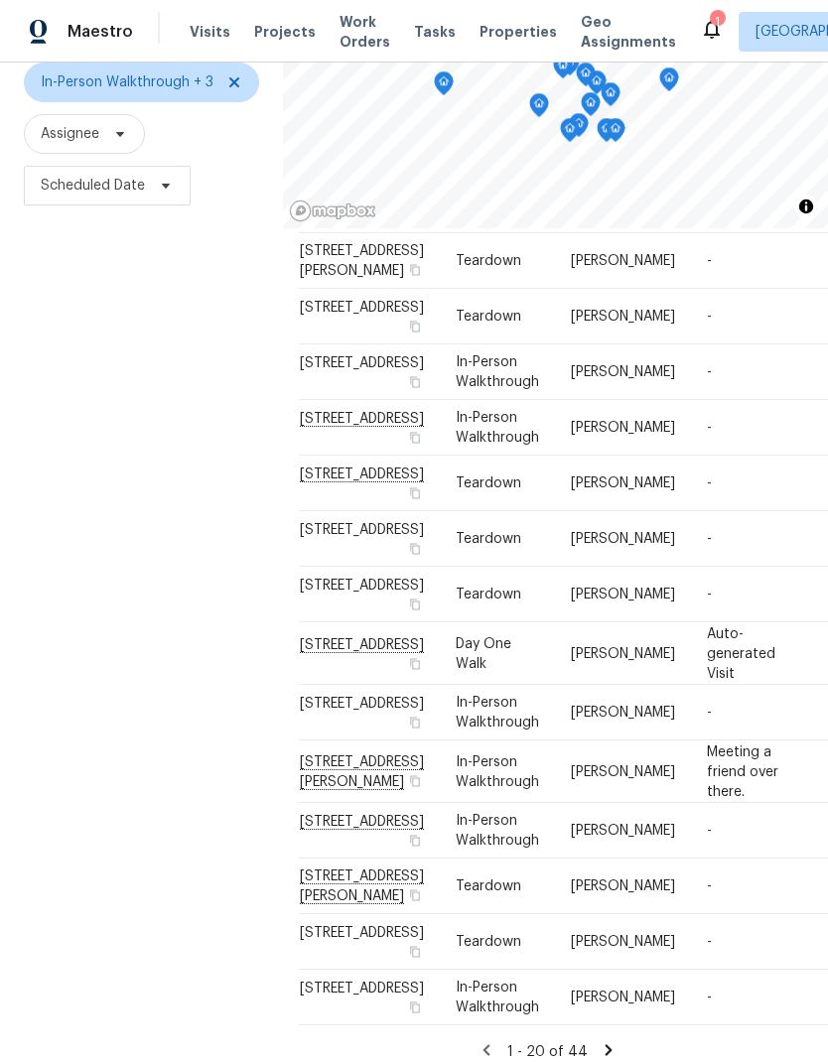
scroll to position [874, 8]
click at [98, 614] on div "Filters Reset ​ In-Person Walkthrough + 3 Assignee Scheduled Date" at bounding box center [141, 505] width 283 height 1148
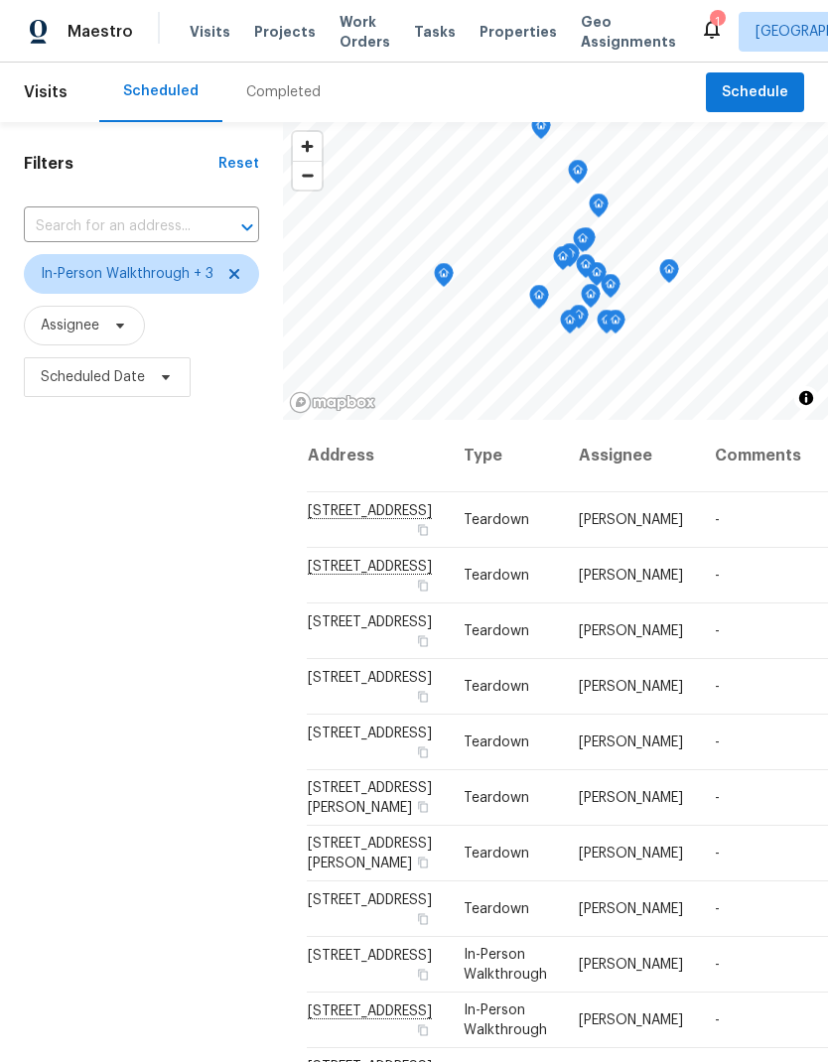
scroll to position [0, 0]
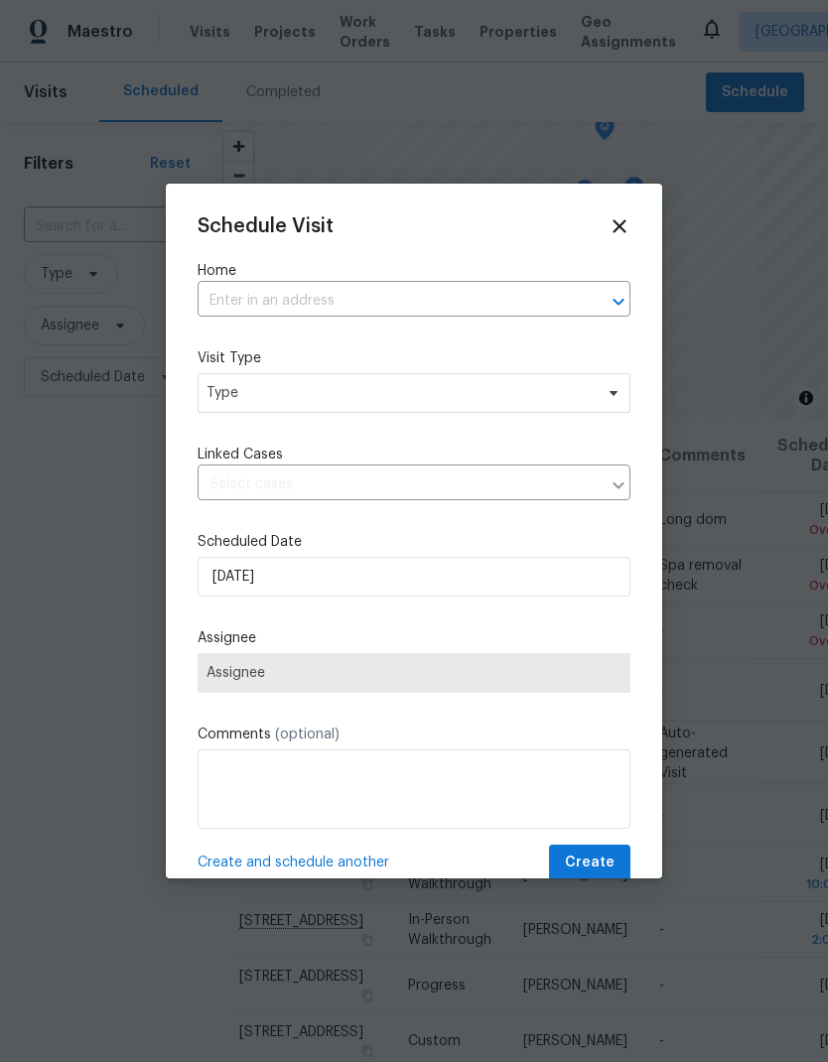
click at [284, 299] on input "text" at bounding box center [386, 301] width 377 height 31
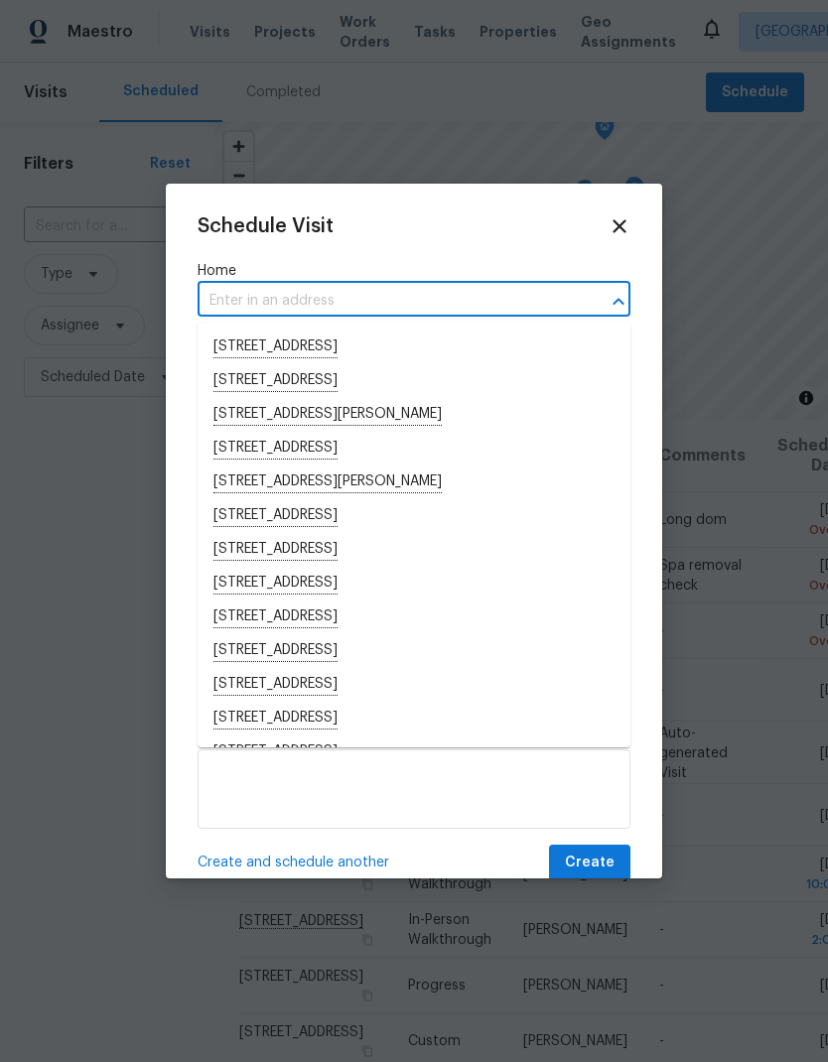
click at [273, 299] on input "text" at bounding box center [386, 301] width 377 height 31
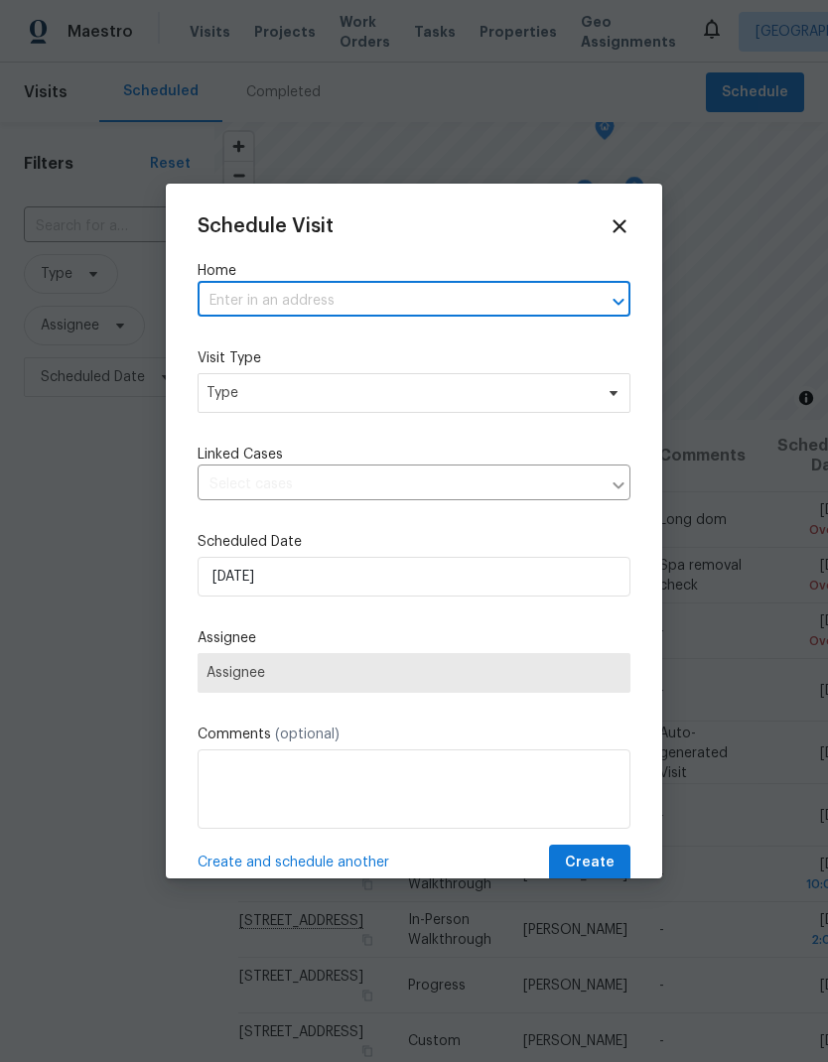
paste input "[STREET_ADDRESS]"
type input "[STREET_ADDRESS]"
click at [356, 341] on li "[STREET_ADDRESS]" at bounding box center [414, 348] width 433 height 34
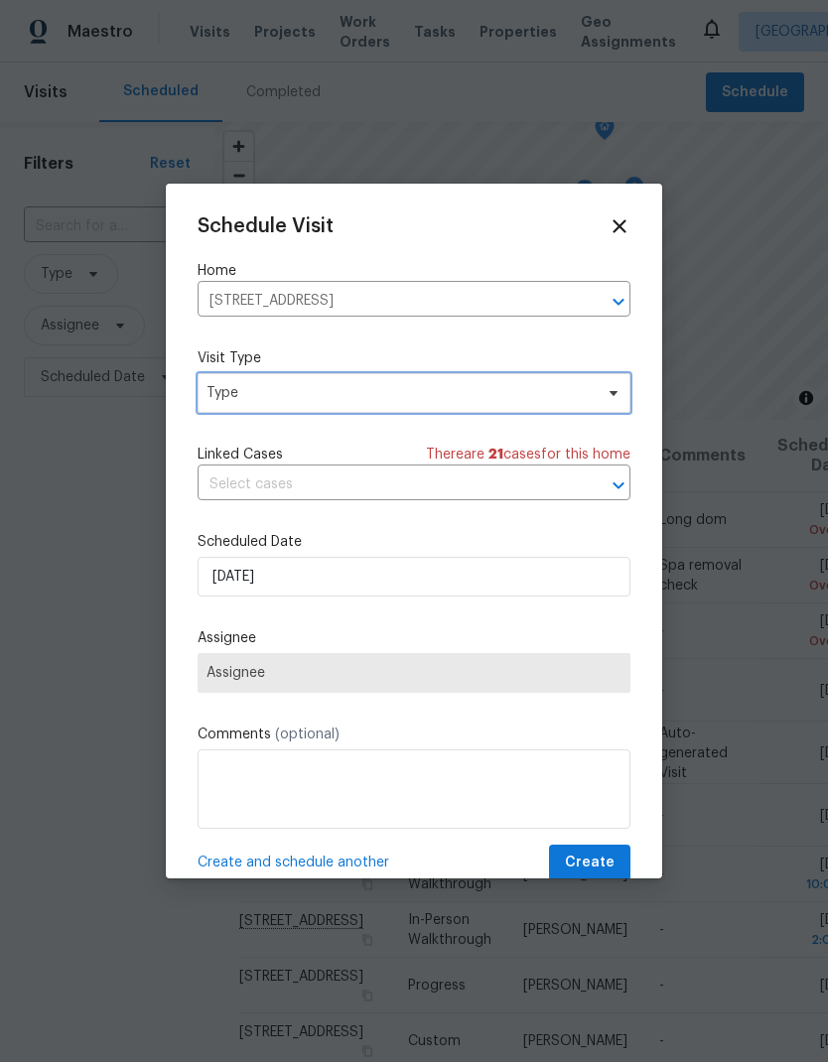
click at [370, 390] on span "Type" at bounding box center [400, 393] width 386 height 20
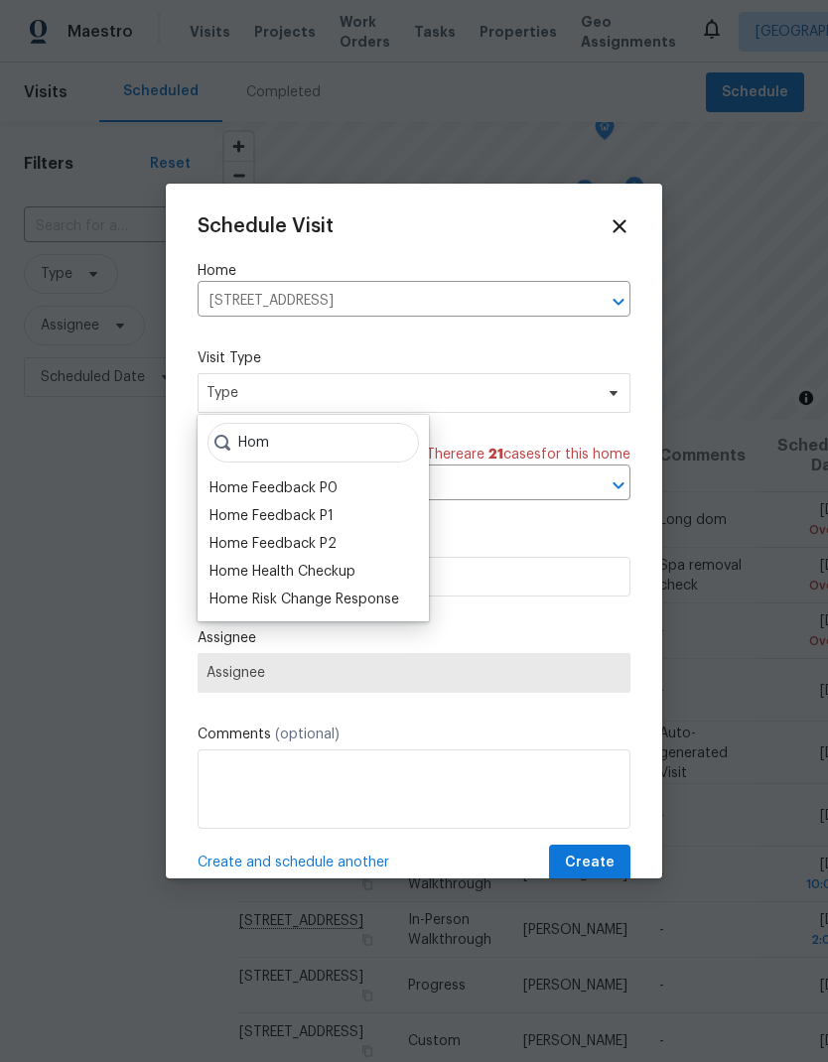
type input "Hom"
click at [373, 599] on div "Home Risk Change Response" at bounding box center [304, 600] width 190 height 20
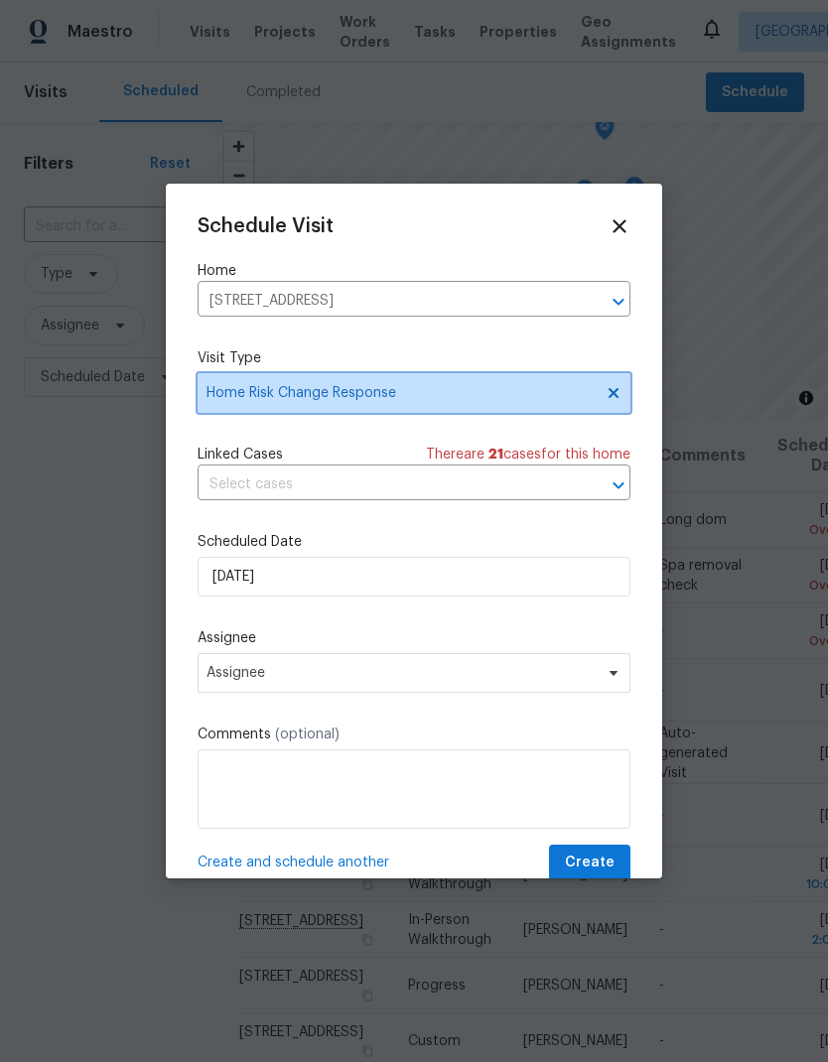
click at [469, 392] on span "Home Risk Change Response" at bounding box center [400, 393] width 386 height 20
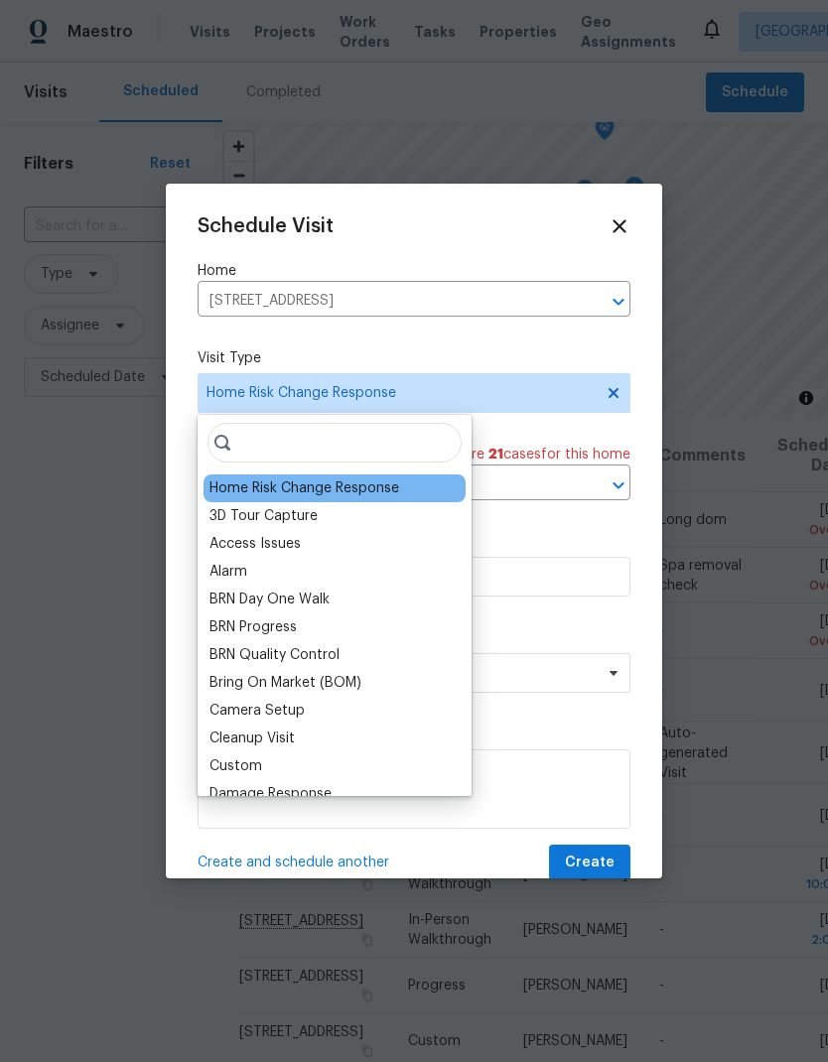
scroll to position [-1, 0]
click at [326, 440] on input "search" at bounding box center [335, 443] width 254 height 40
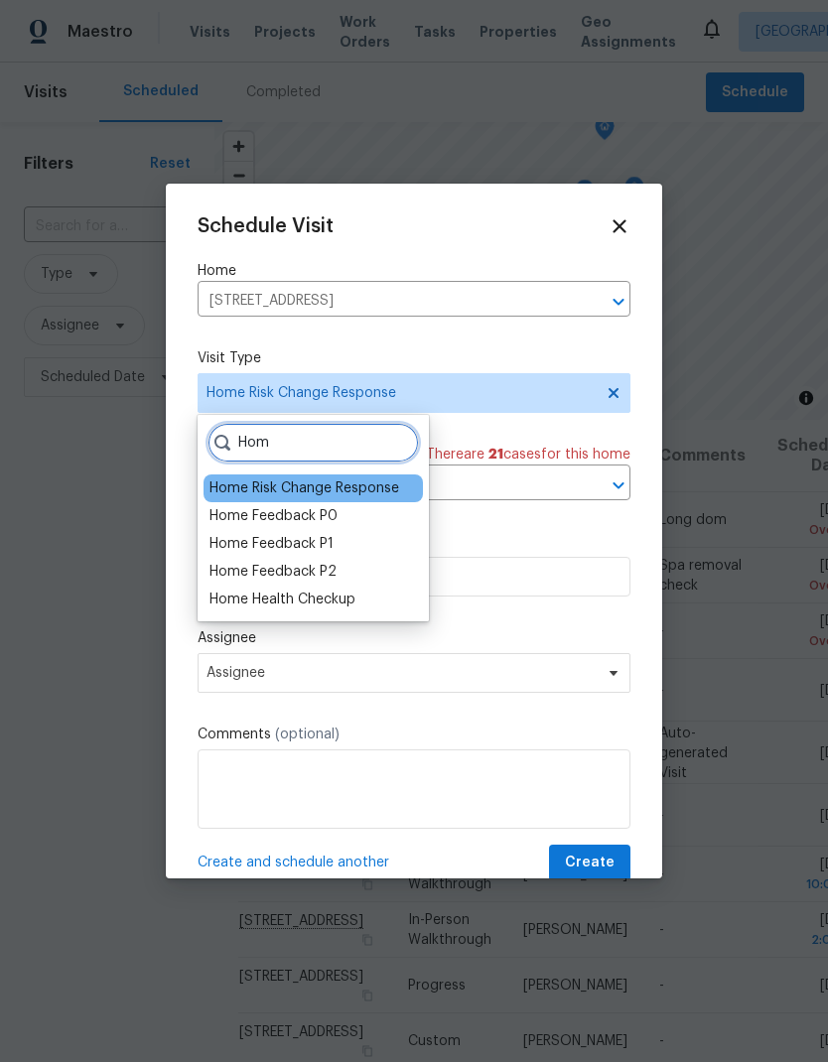
type input "Hom"
click at [340, 595] on div "Home Health Checkup" at bounding box center [282, 600] width 146 height 20
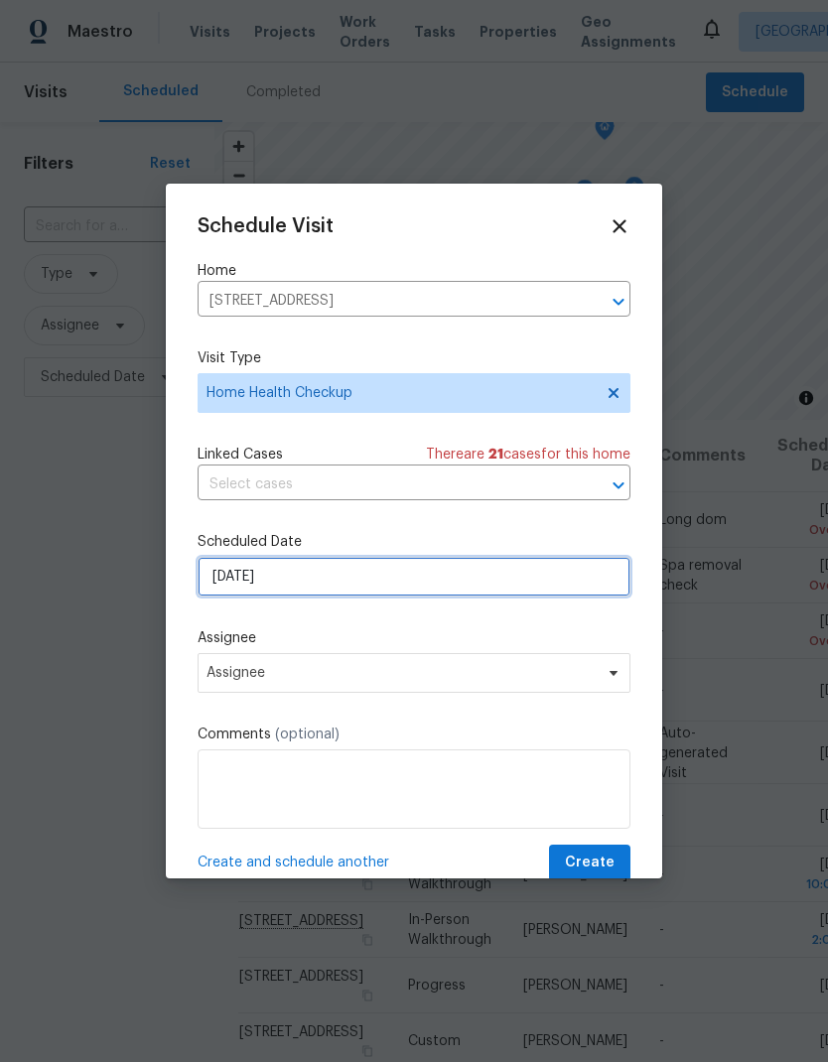
click at [452, 586] on input "[DATE]" at bounding box center [414, 577] width 433 height 40
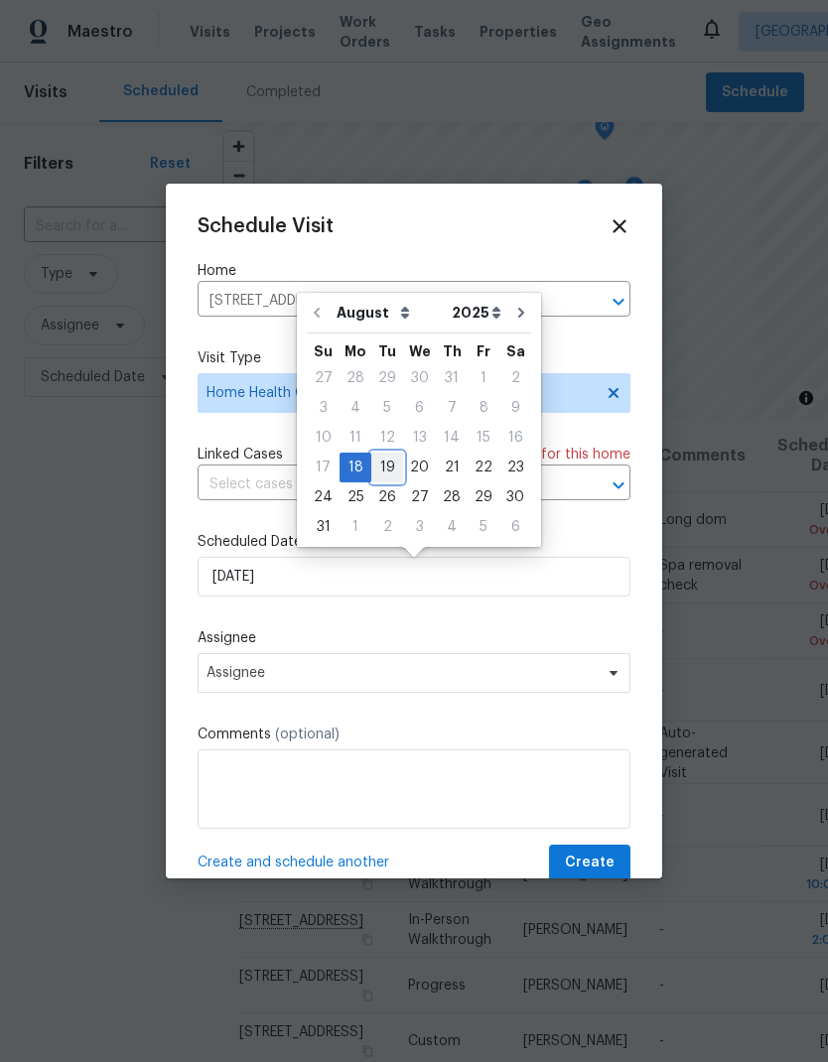
click at [382, 469] on div "19" at bounding box center [387, 468] width 32 height 28
type input "[DATE]"
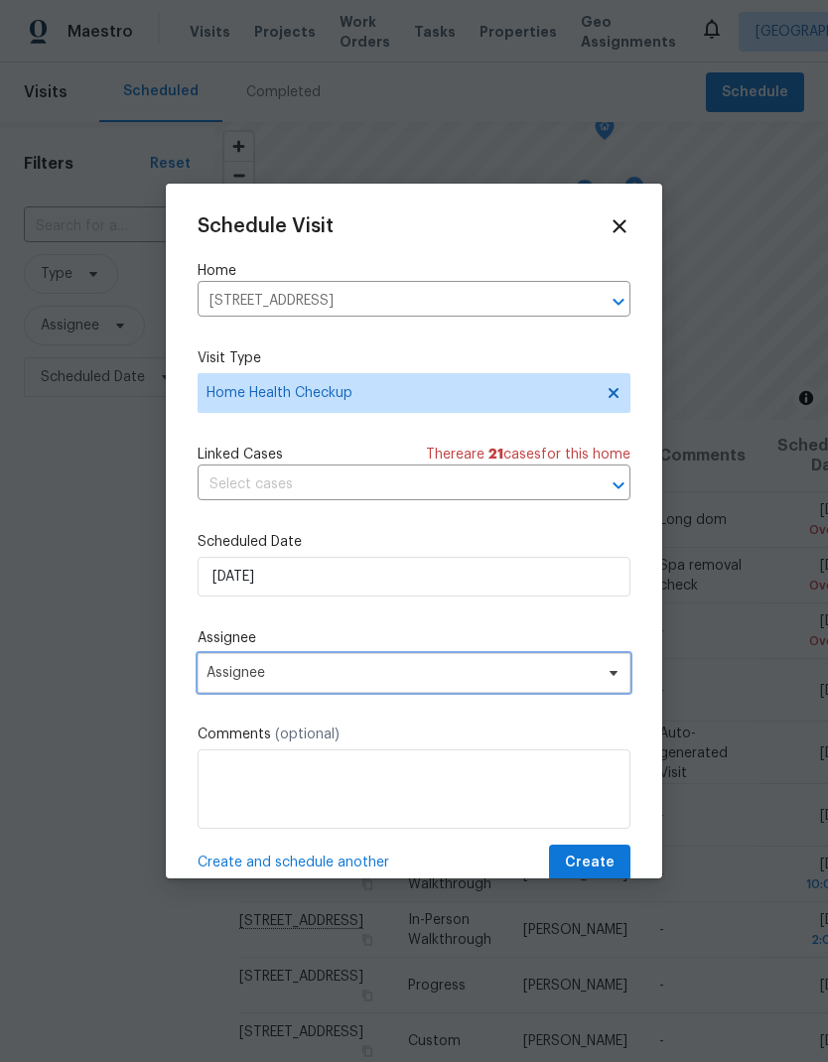
click at [497, 681] on span "Assignee" at bounding box center [401, 673] width 389 height 16
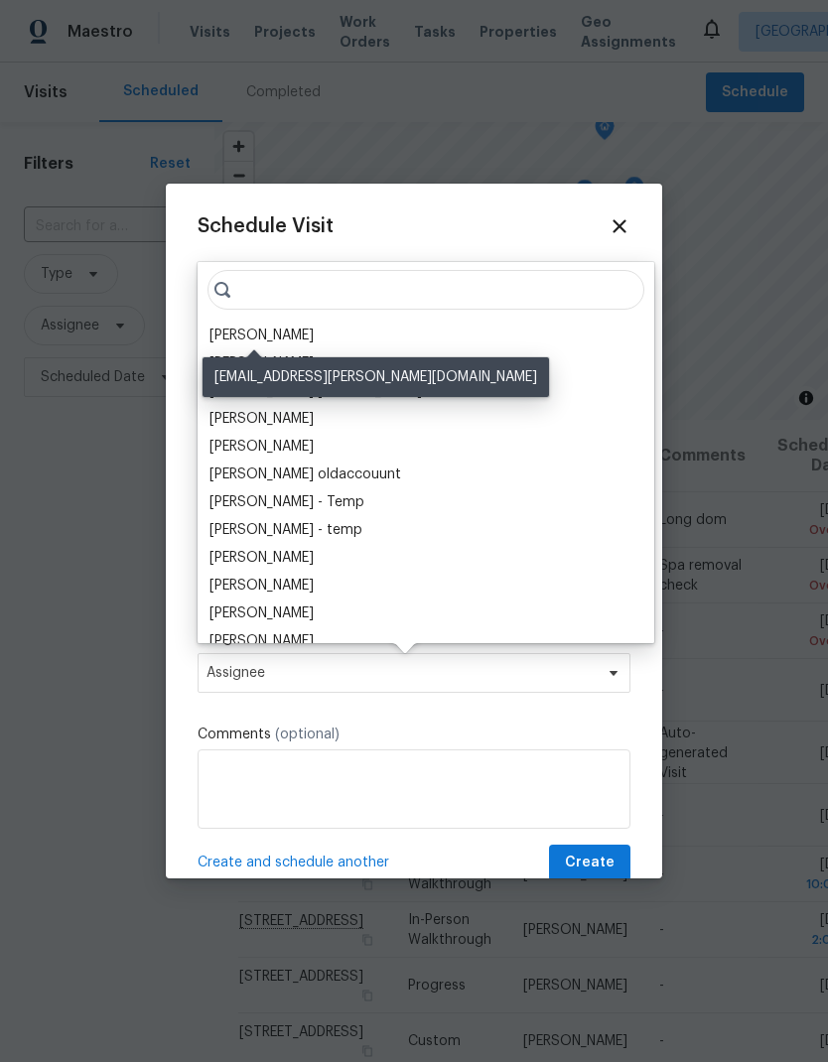
click at [282, 337] on div "[PERSON_NAME]" at bounding box center [261, 336] width 104 height 20
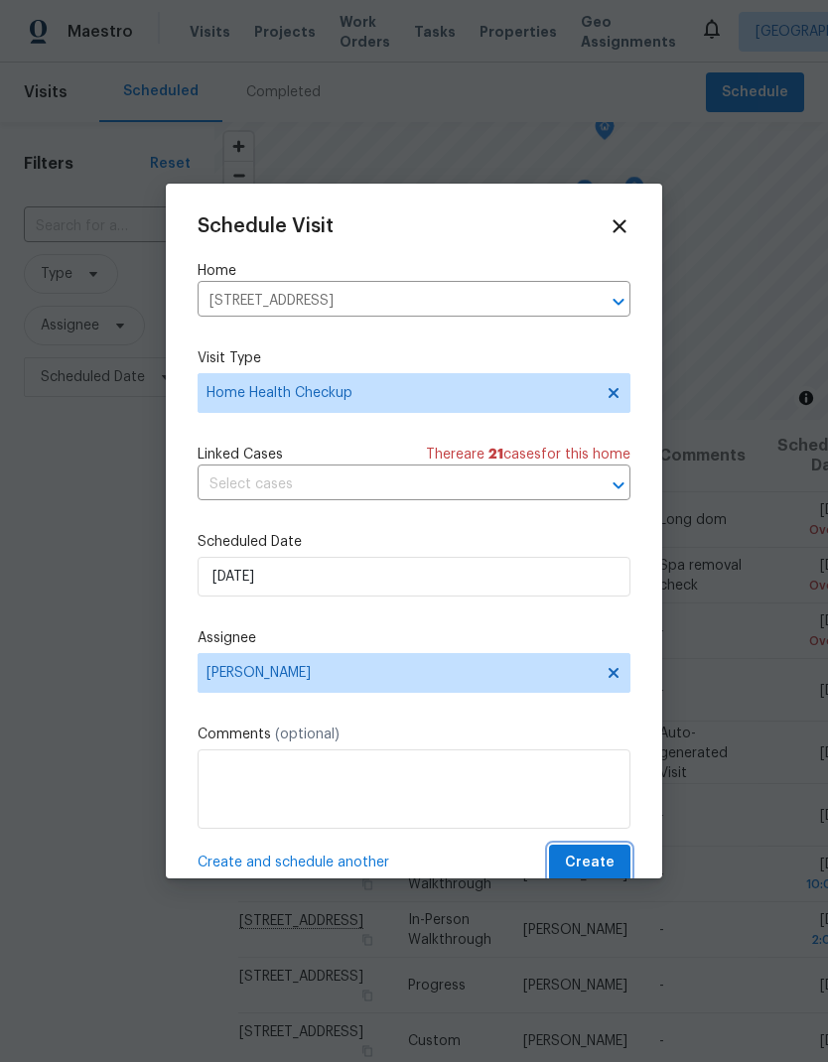
click at [602, 866] on span "Create" at bounding box center [590, 863] width 50 height 25
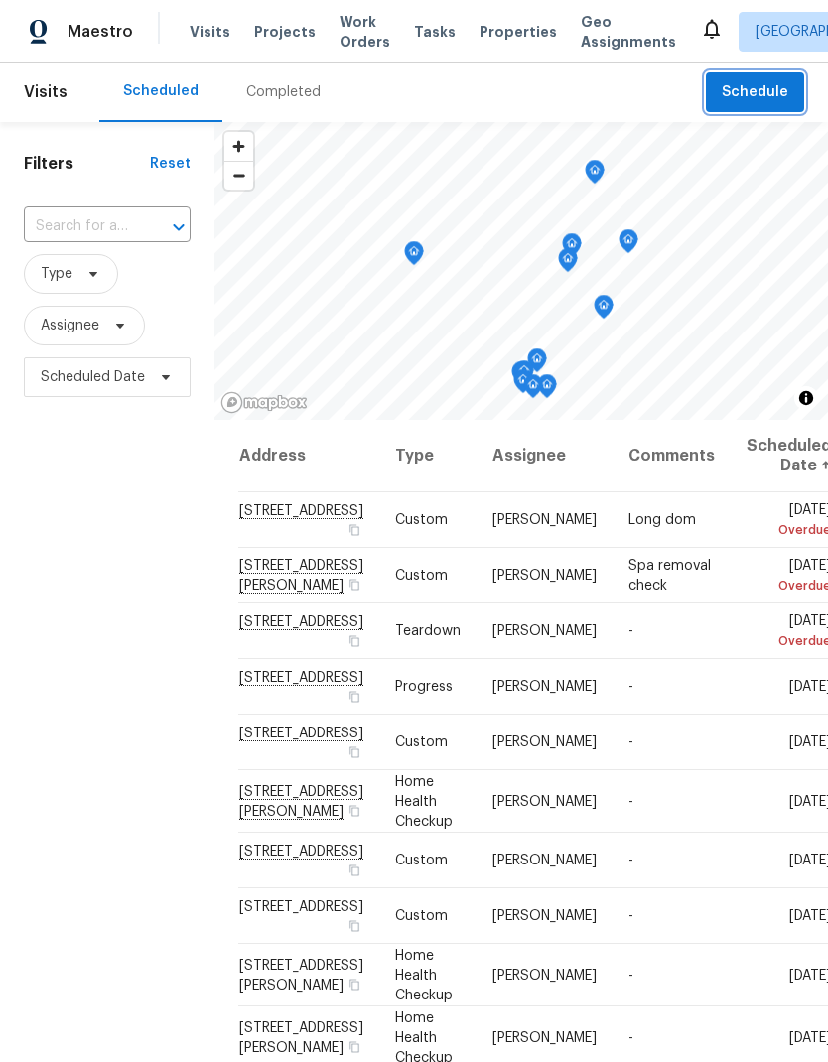
click at [772, 96] on span "Schedule" at bounding box center [755, 92] width 67 height 25
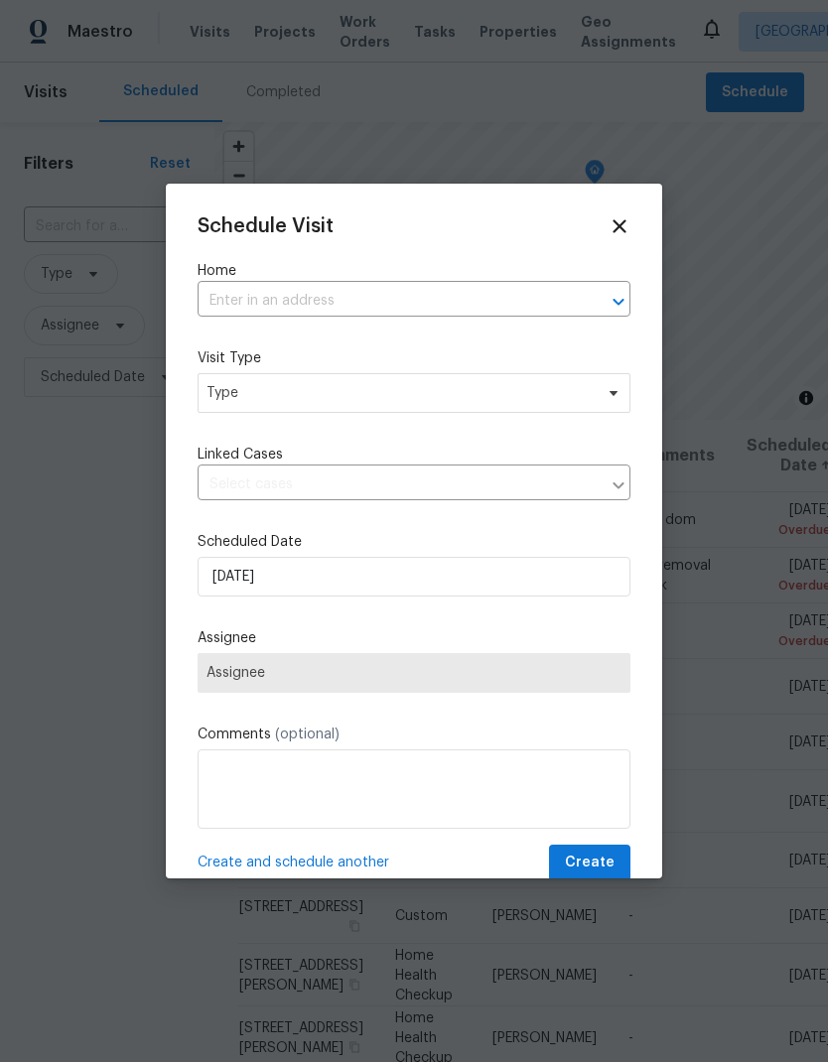
click at [381, 299] on input "text" at bounding box center [386, 301] width 377 height 31
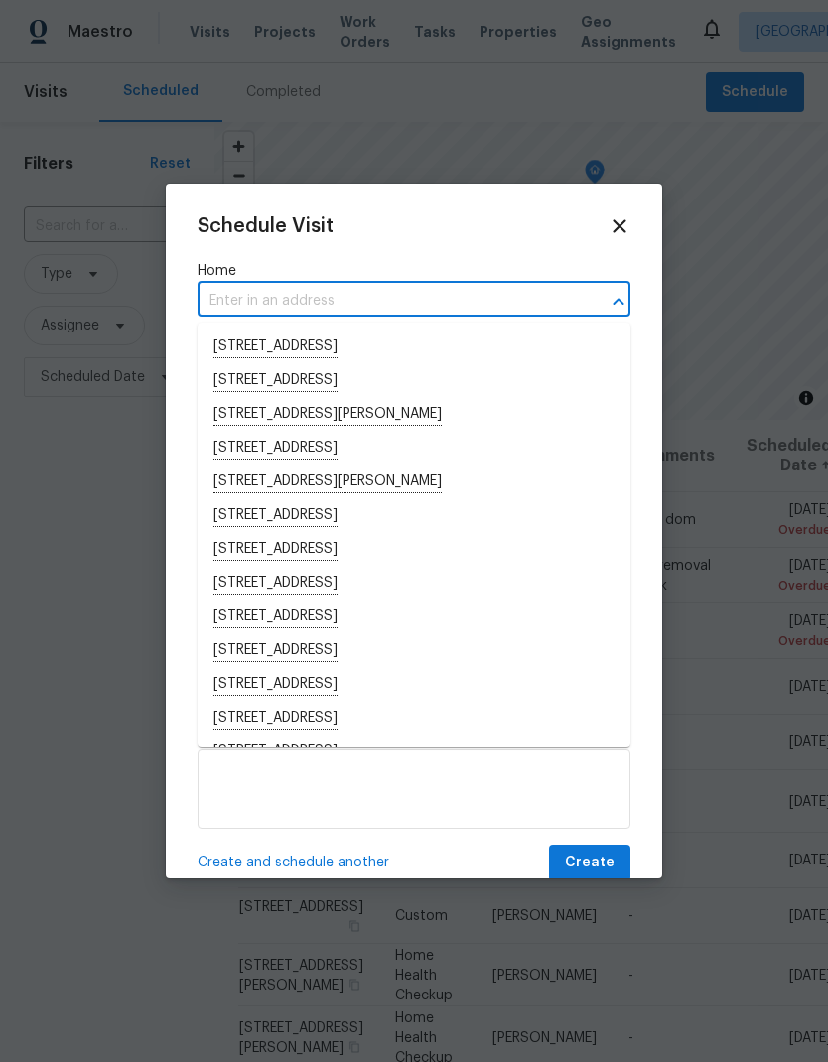
click at [268, 299] on input "text" at bounding box center [386, 301] width 377 height 31
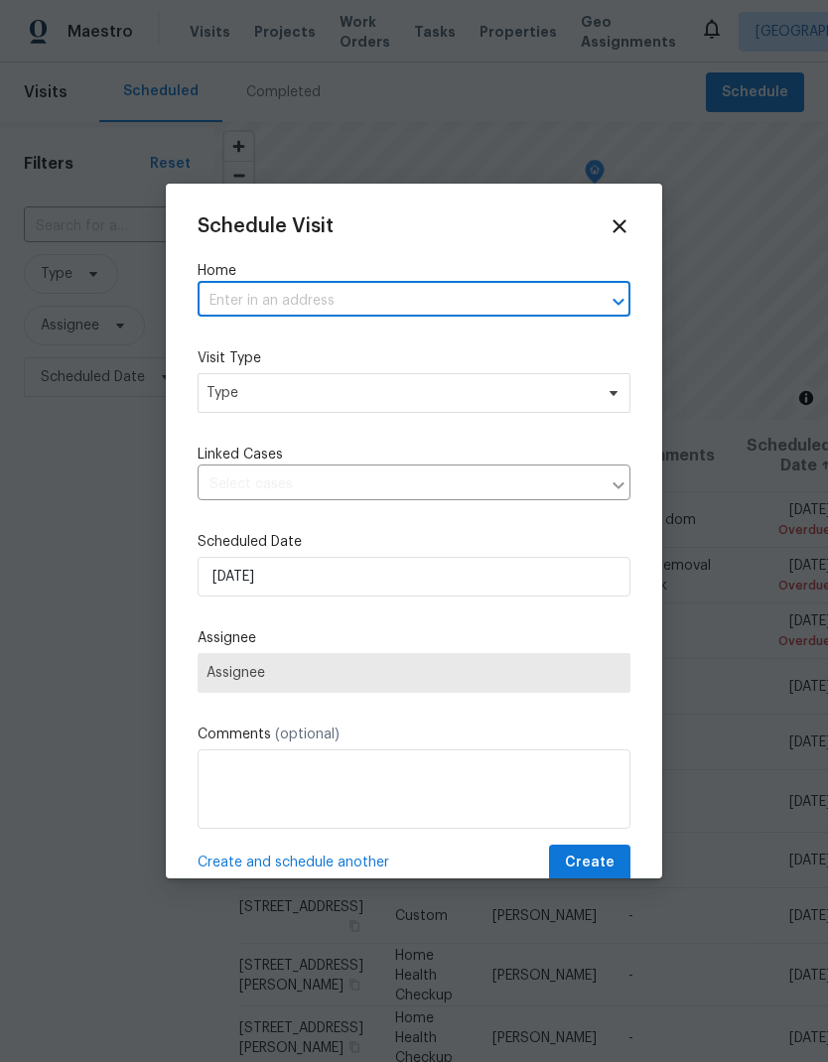
paste input "[STREET_ADDRESS]"
type input "[STREET_ADDRESS]"
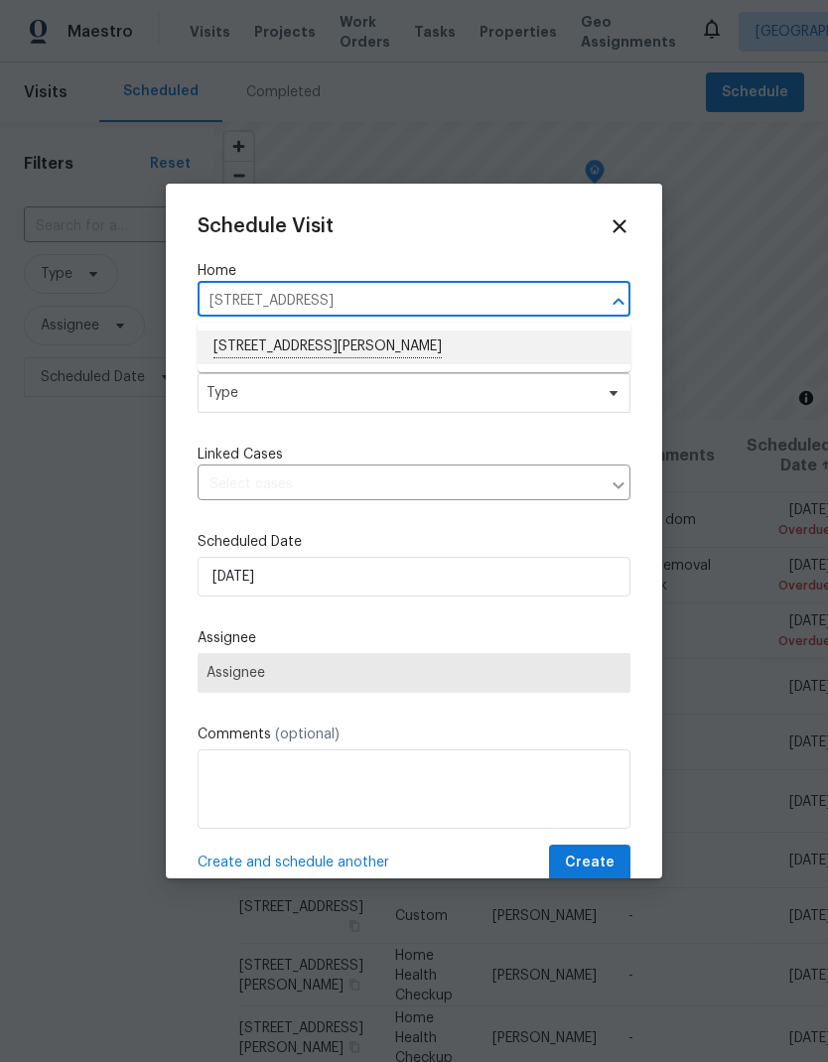
click at [373, 349] on li "[STREET_ADDRESS][PERSON_NAME]" at bounding box center [414, 348] width 433 height 34
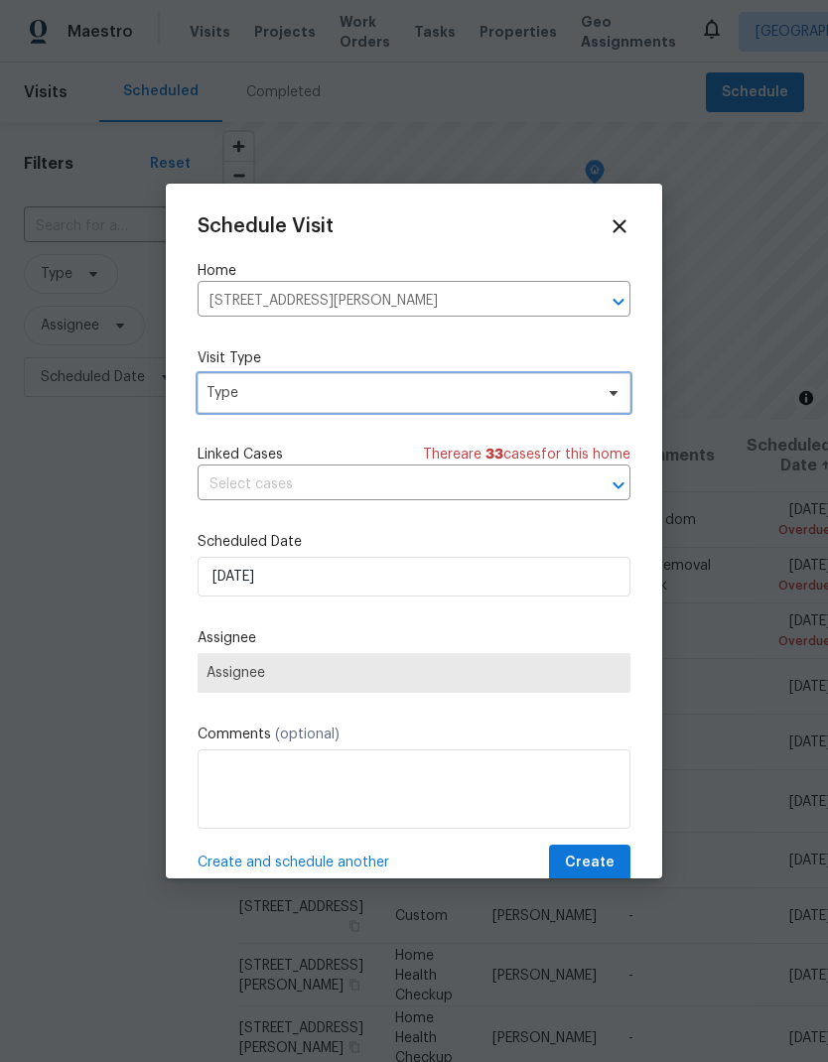
click at [384, 395] on span "Type" at bounding box center [400, 393] width 386 height 20
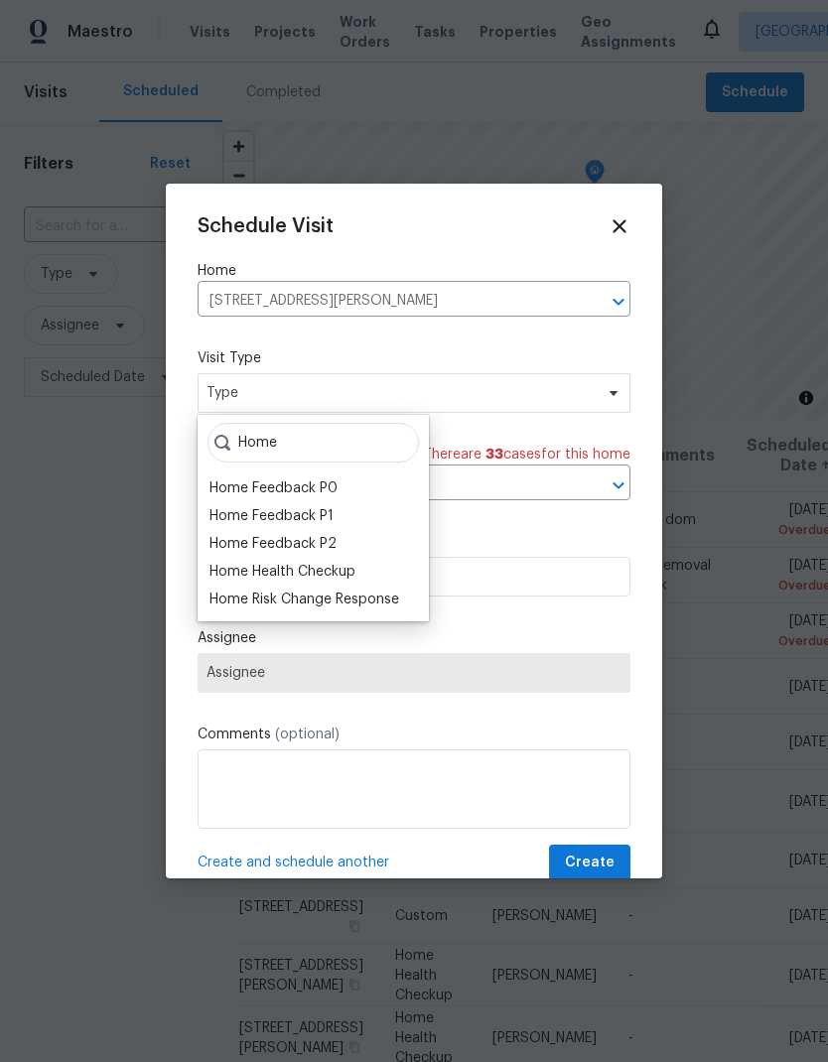
type input "Home"
click at [355, 570] on div "Home Health Checkup" at bounding box center [282, 572] width 146 height 20
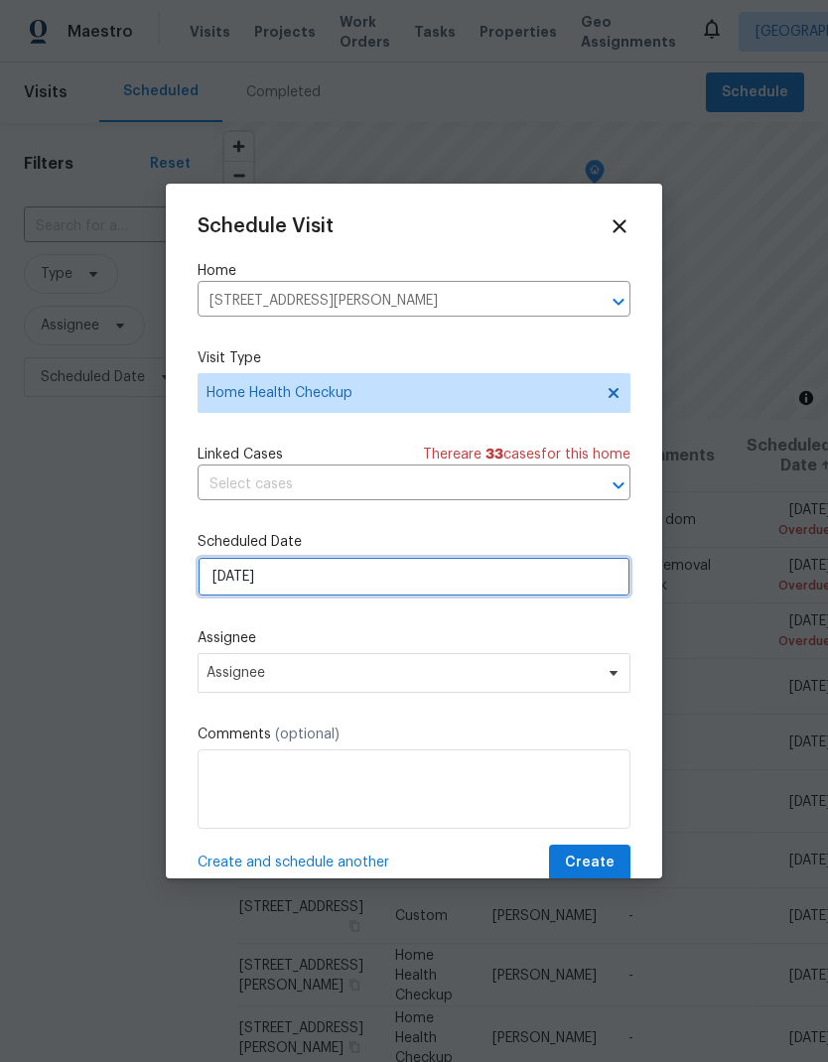
click at [451, 591] on input "[DATE]" at bounding box center [414, 577] width 433 height 40
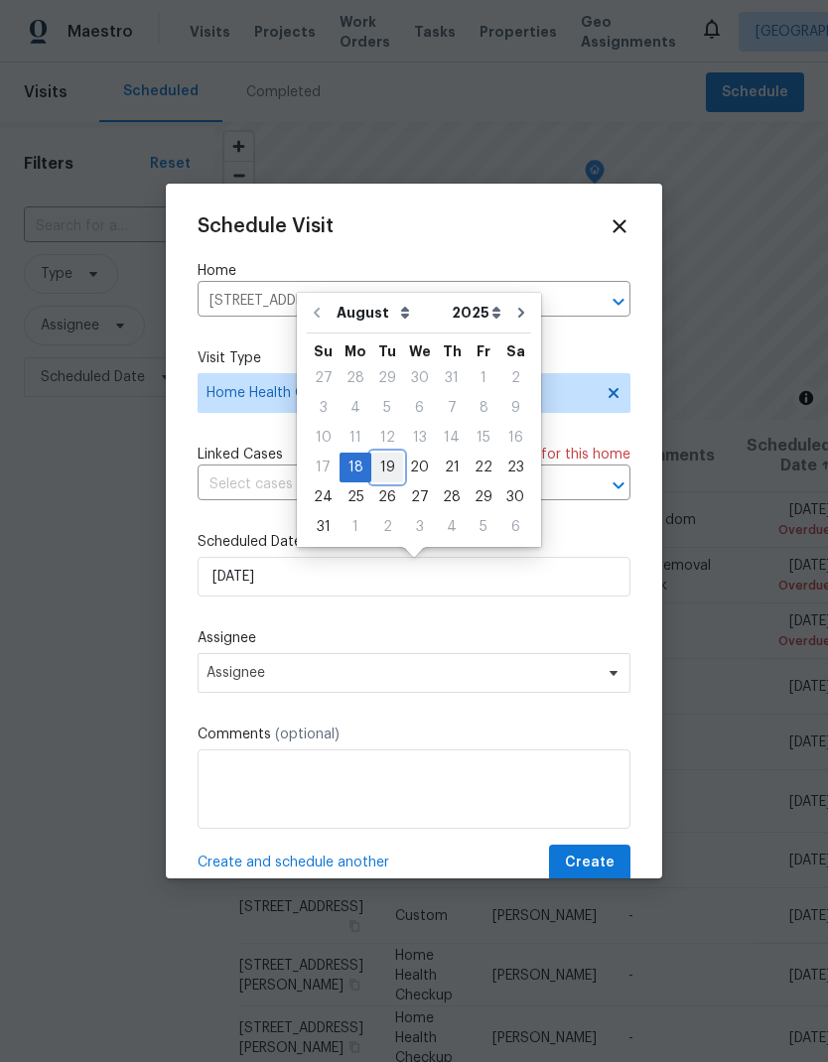
click at [385, 469] on div "19" at bounding box center [387, 468] width 32 height 28
type input "[DATE]"
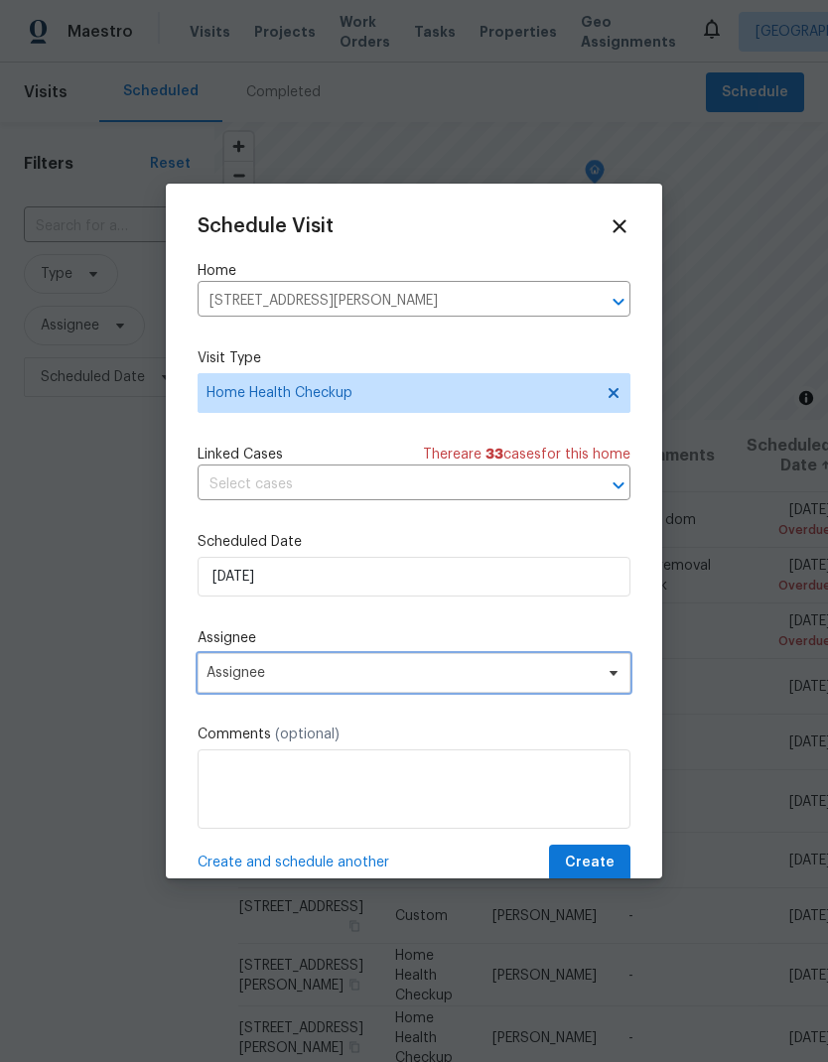
click at [520, 673] on span "Assignee" at bounding box center [401, 673] width 389 height 16
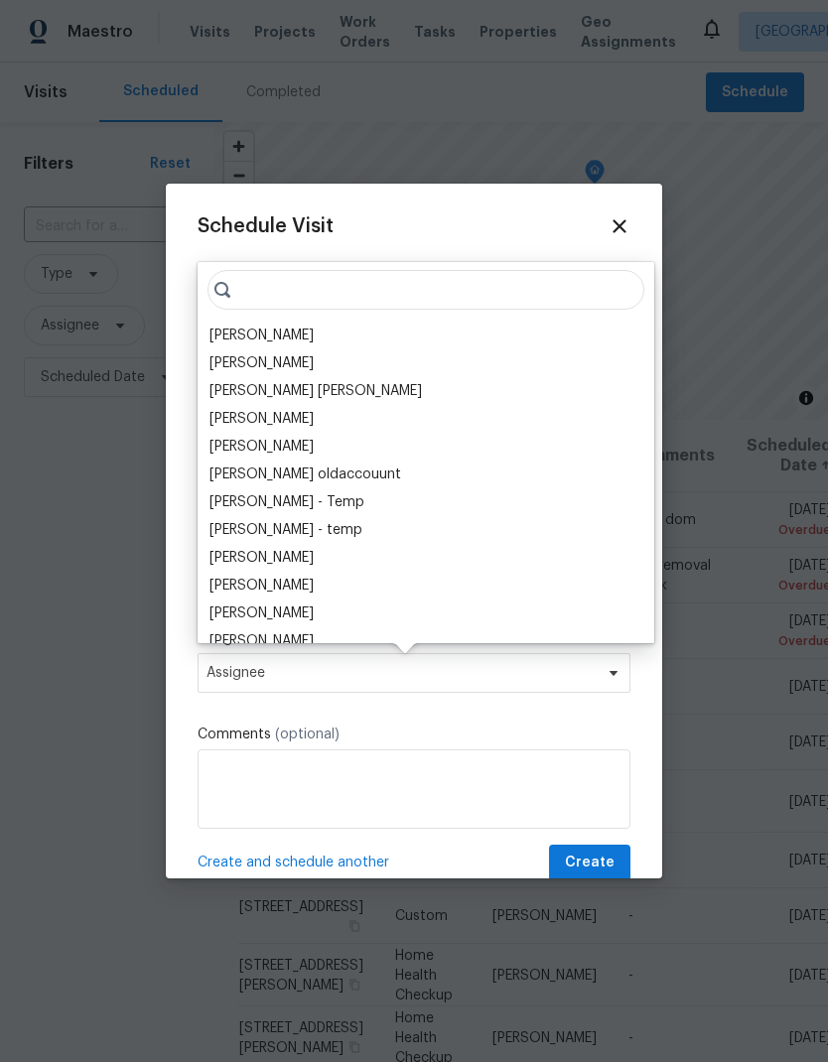
click at [290, 335] on div "[PERSON_NAME]" at bounding box center [261, 336] width 104 height 20
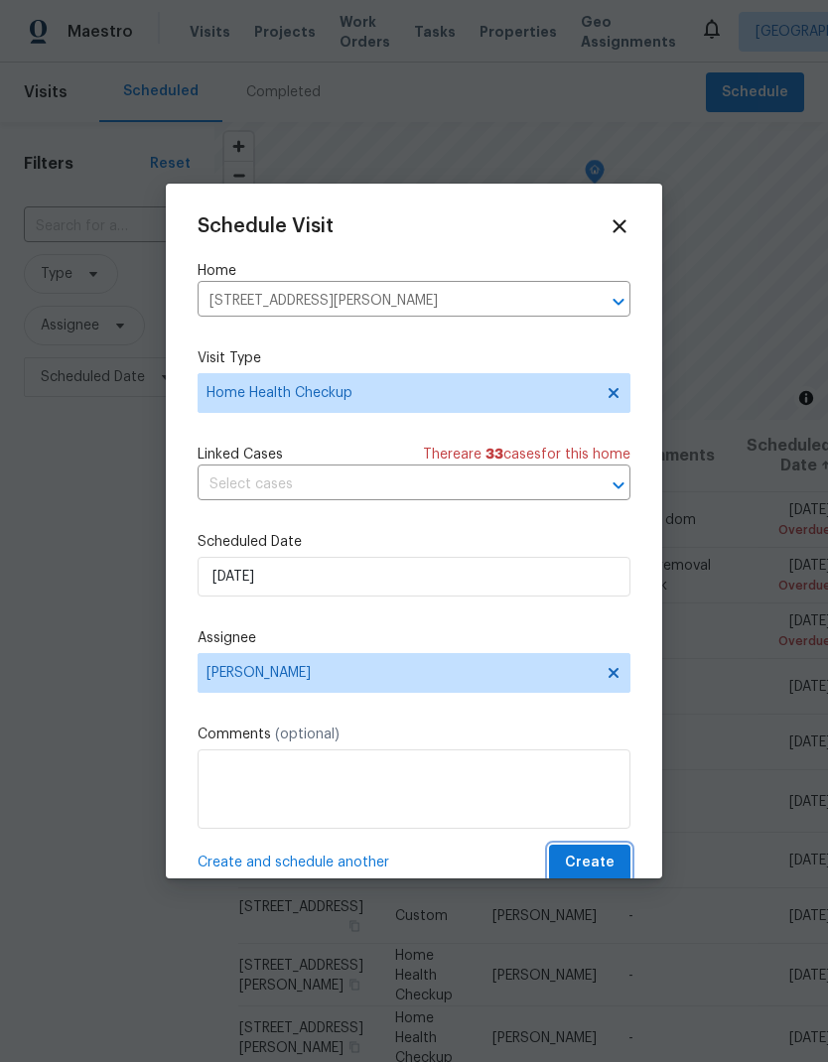
click at [600, 869] on span "Create" at bounding box center [590, 863] width 50 height 25
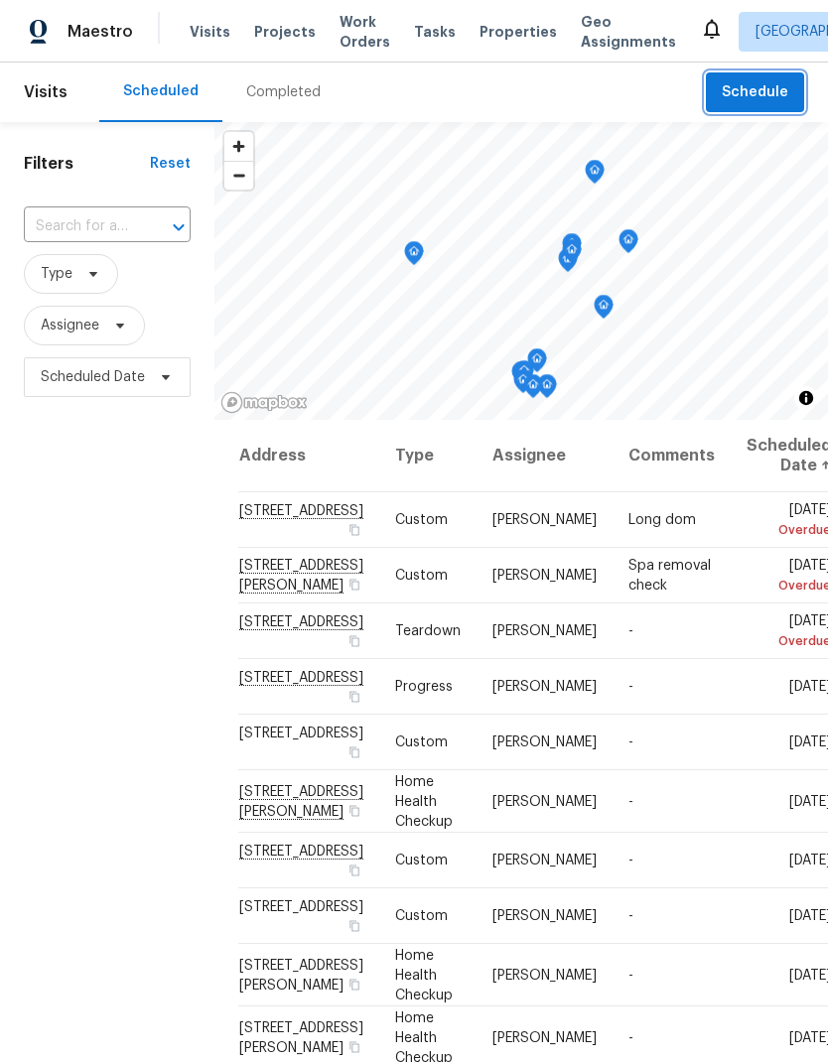
click at [783, 94] on span "Schedule" at bounding box center [755, 92] width 67 height 25
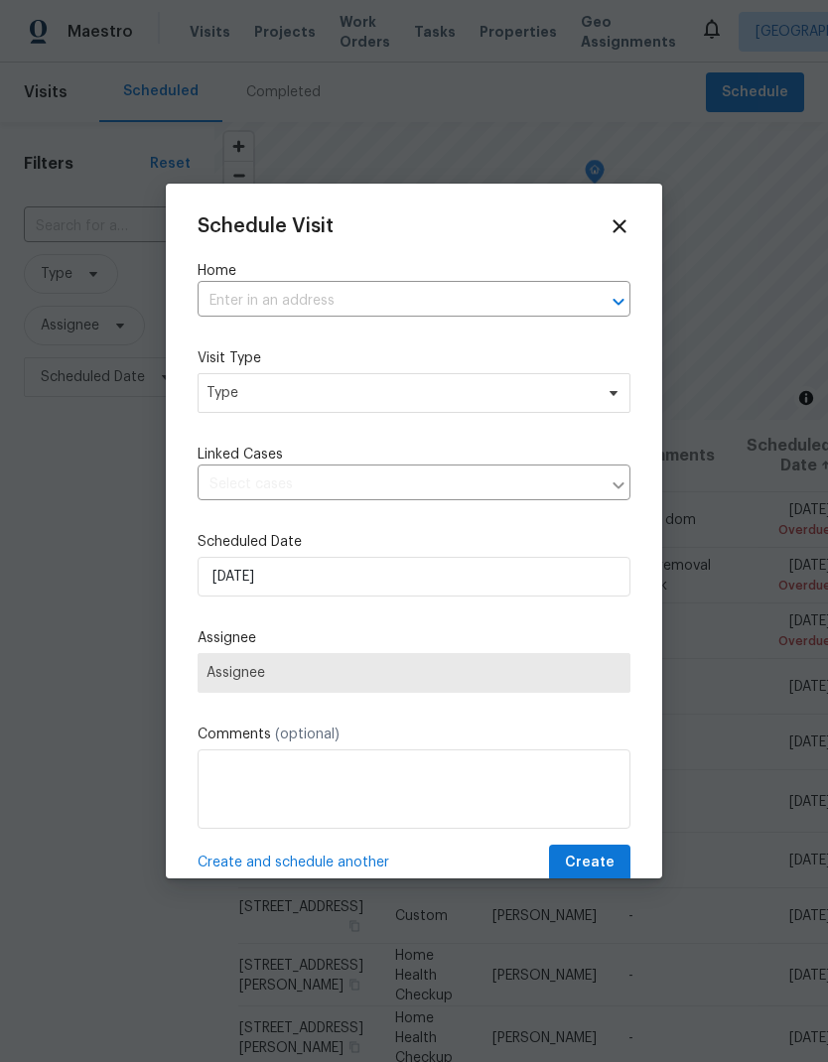
click at [320, 296] on input "text" at bounding box center [386, 301] width 377 height 31
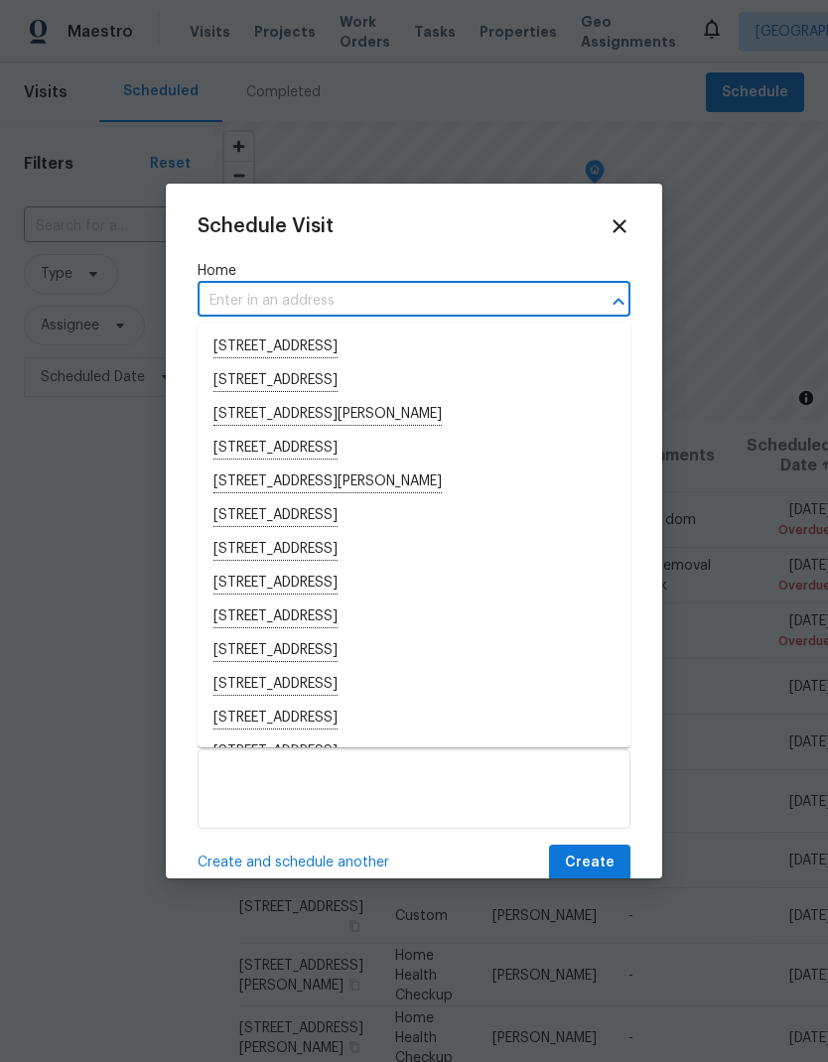
click at [269, 293] on input "text" at bounding box center [386, 301] width 377 height 31
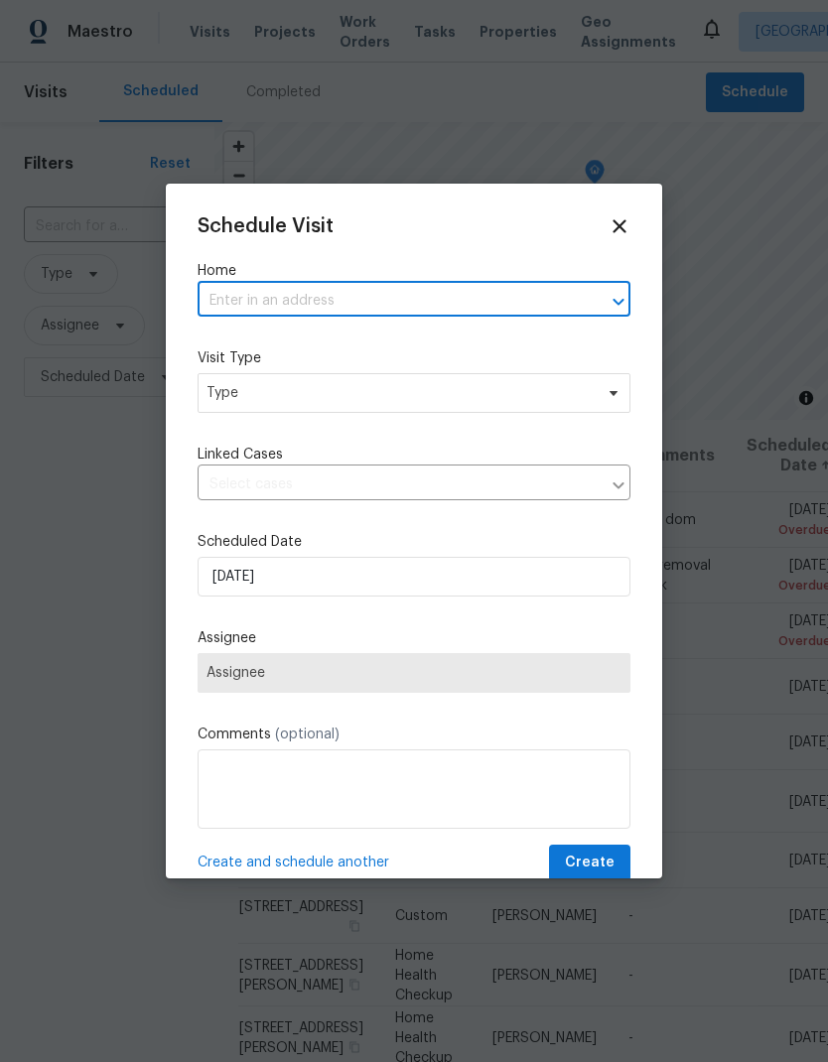
paste input "[STREET_ADDRESS][PERSON_NAME][PERSON_NAME]"
type input "[STREET_ADDRESS][PERSON_NAME][PERSON_NAME]"
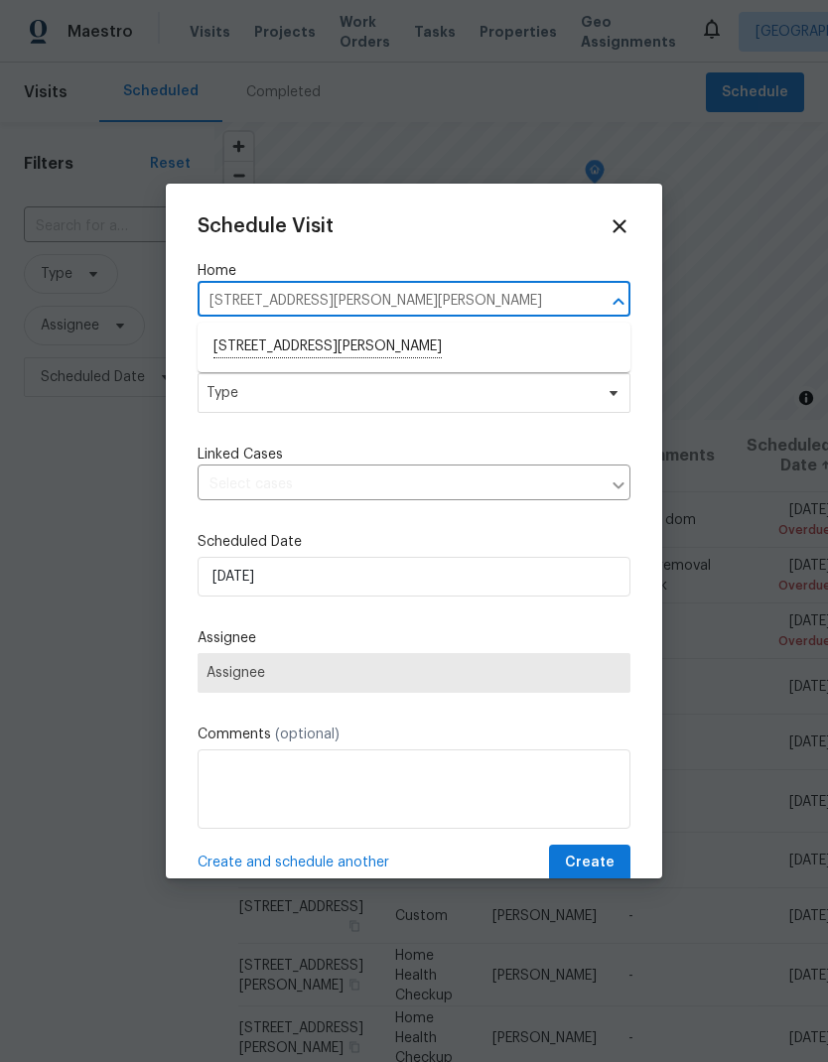
click at [431, 348] on li "[STREET_ADDRESS][PERSON_NAME]" at bounding box center [414, 348] width 433 height 34
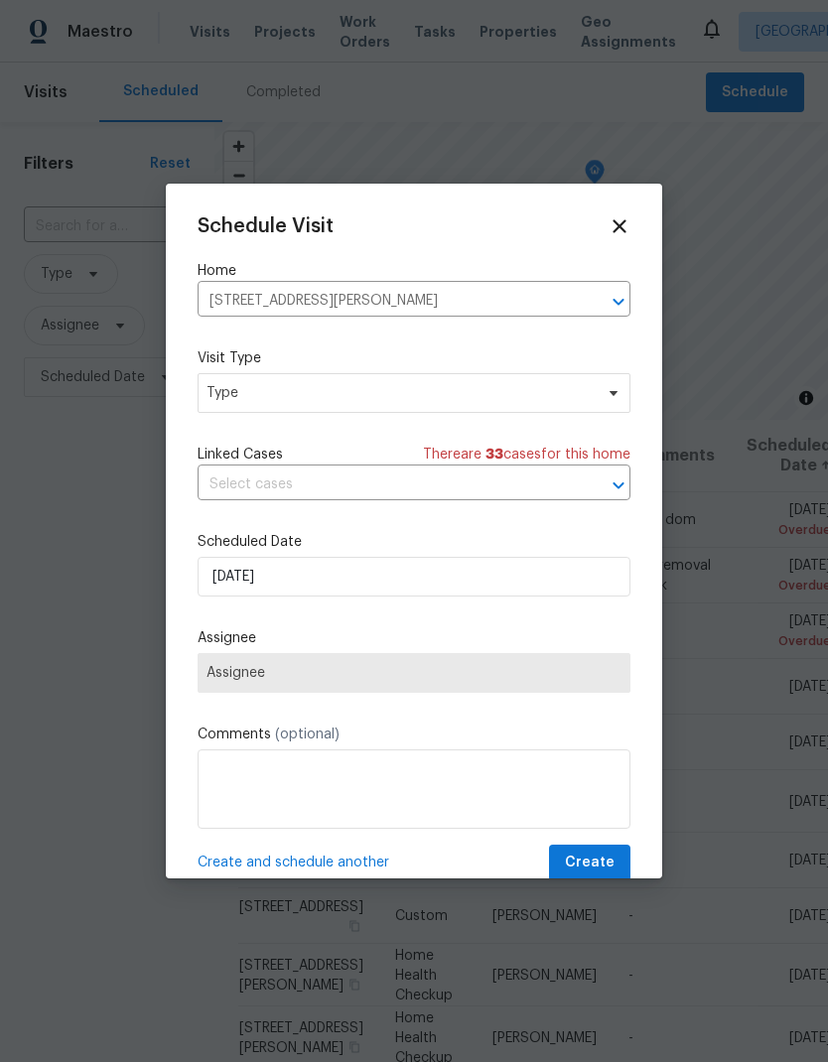
click at [468, 493] on input "text" at bounding box center [386, 485] width 377 height 31
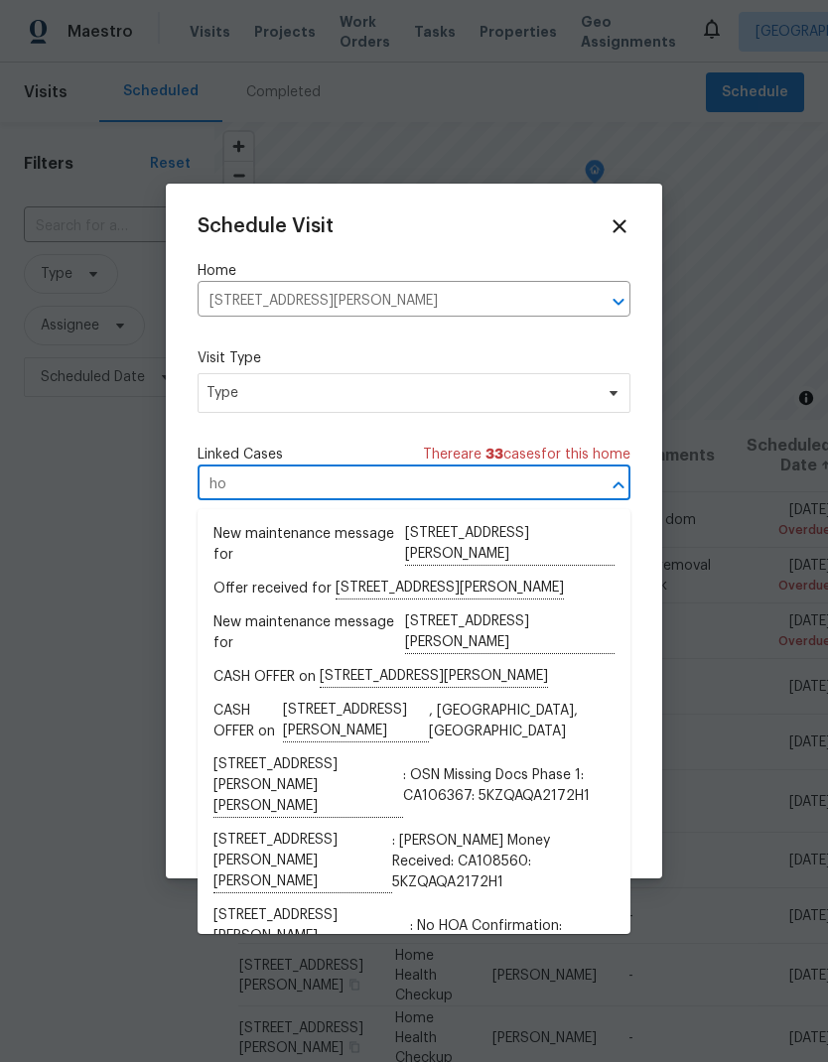
type input "h"
click at [483, 409] on span "Type" at bounding box center [414, 393] width 433 height 40
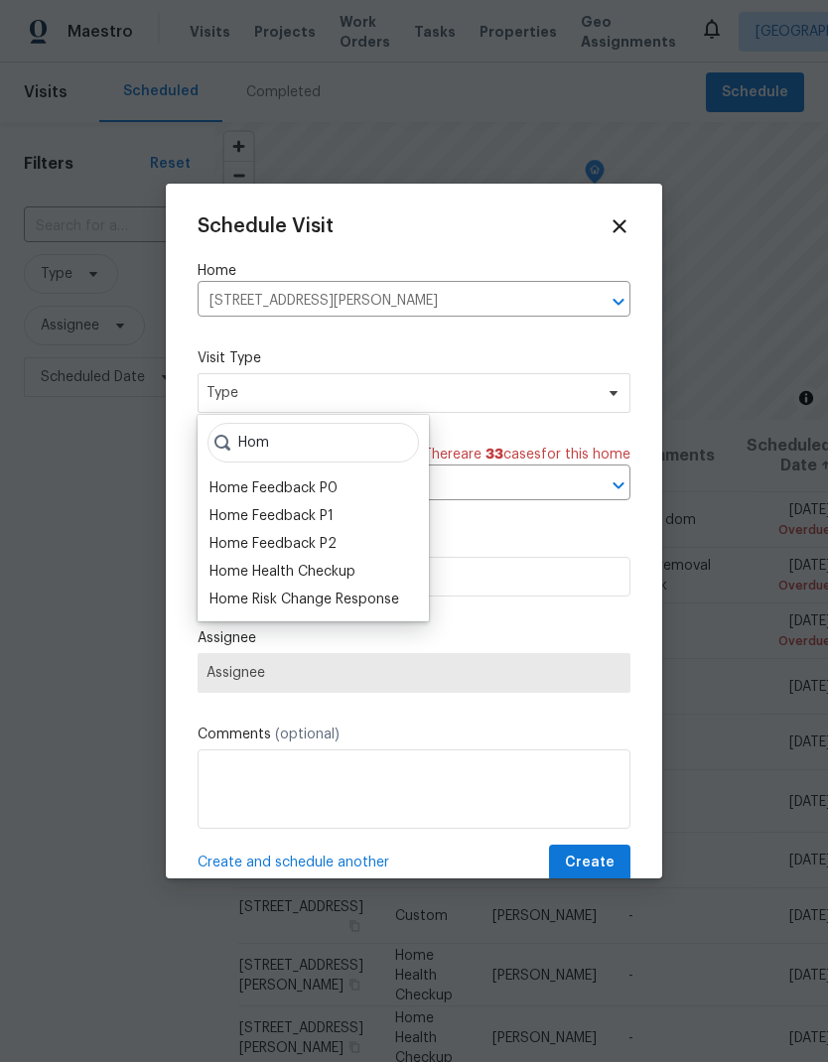
type input "Hom"
click at [354, 573] on div "Home Health Checkup" at bounding box center [282, 572] width 146 height 20
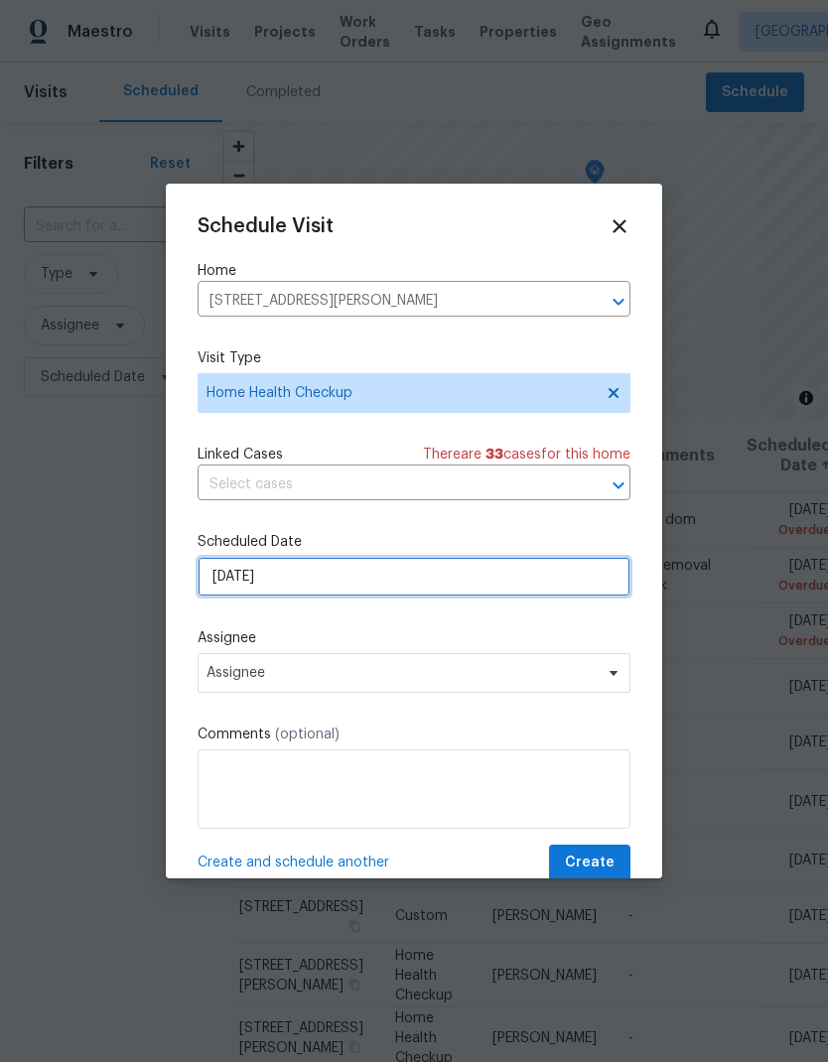
click at [527, 588] on input "[DATE]" at bounding box center [414, 577] width 433 height 40
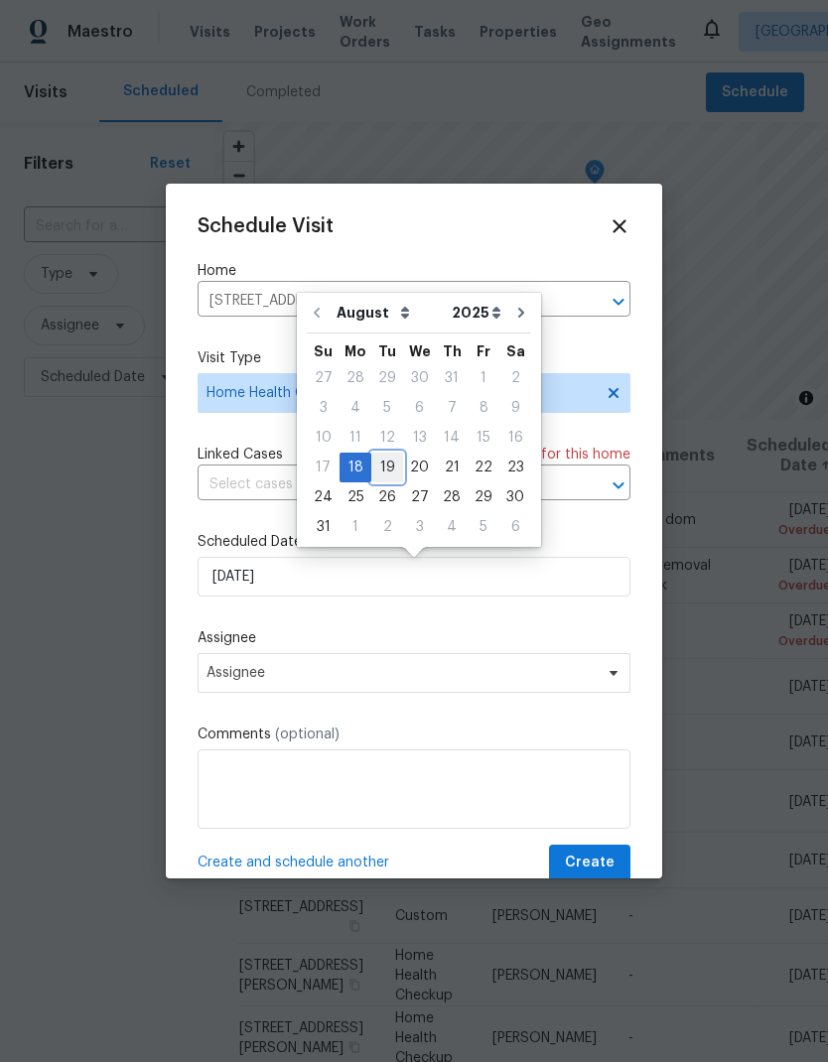
click at [387, 467] on div "19" at bounding box center [387, 468] width 32 height 28
type input "[DATE]"
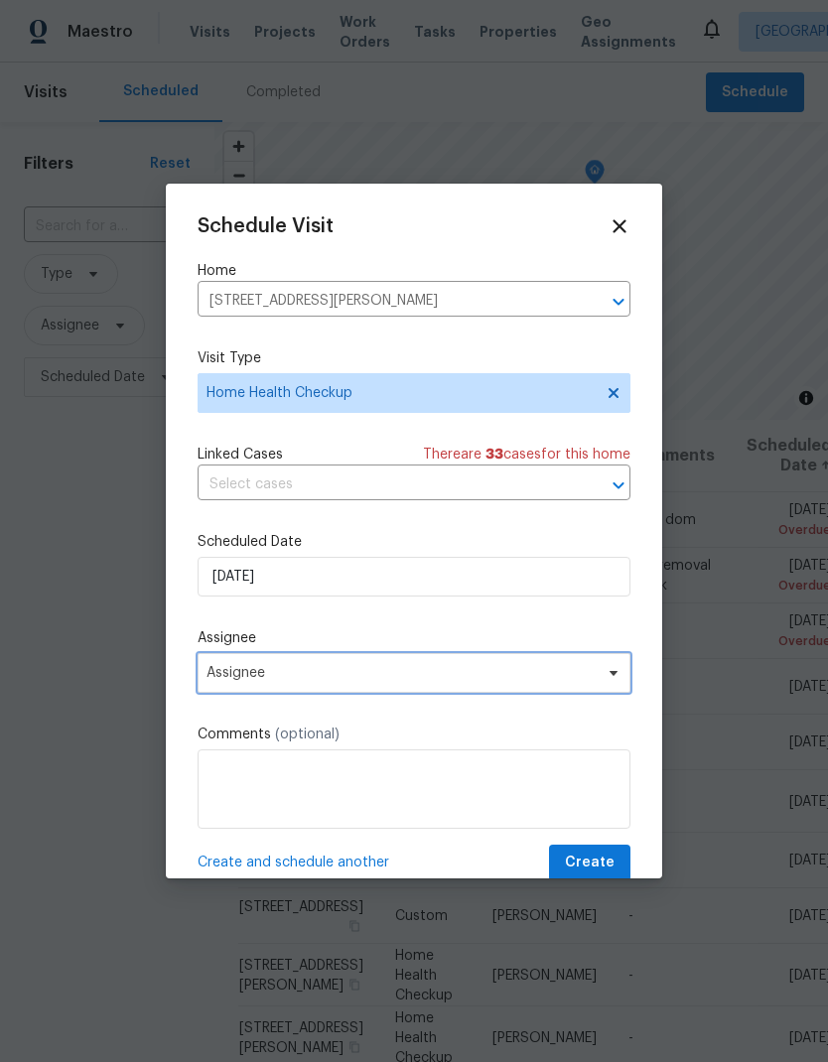
click at [593, 680] on span "Assignee" at bounding box center [401, 673] width 389 height 16
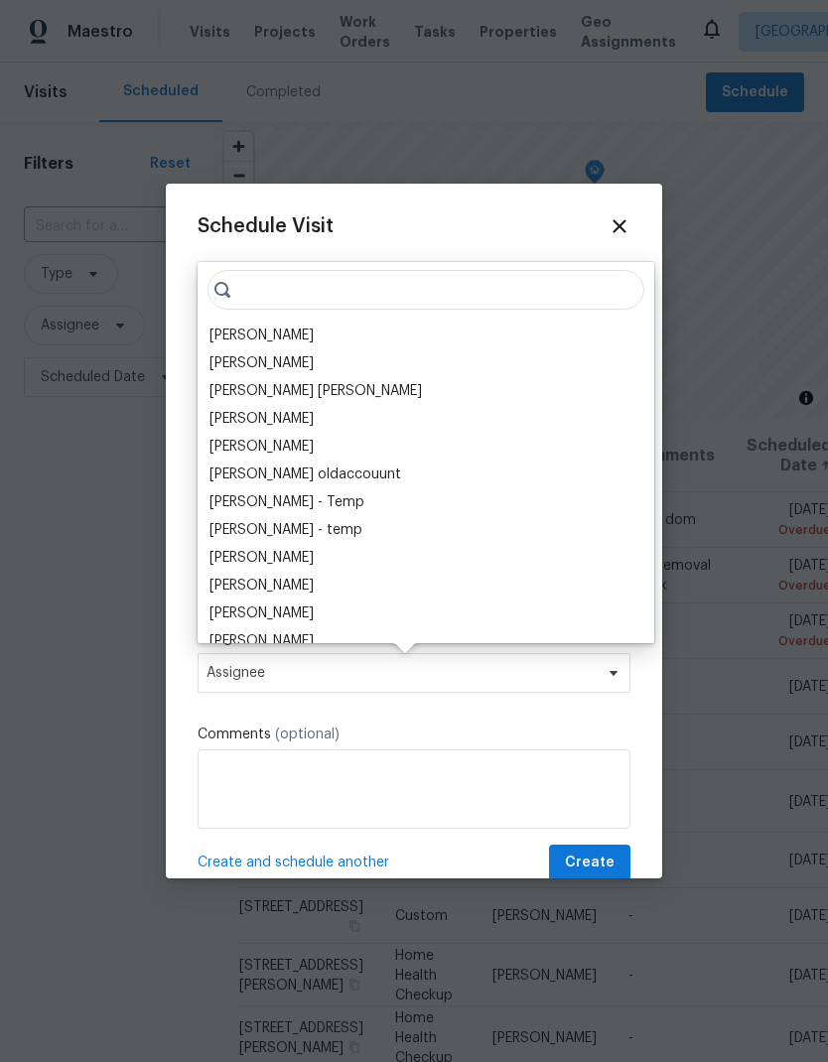
click at [289, 338] on div "[PERSON_NAME]" at bounding box center [261, 336] width 104 height 20
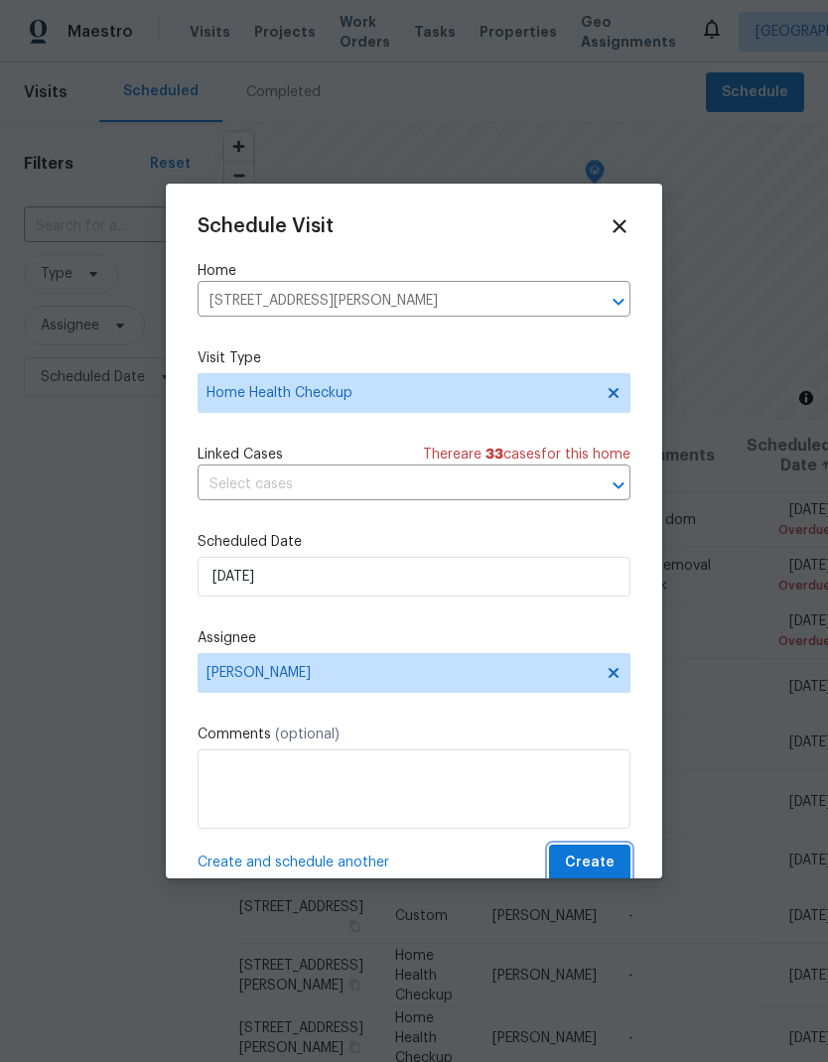
click at [599, 865] on span "Create" at bounding box center [590, 863] width 50 height 25
